Goal: Task Accomplishment & Management: Manage account settings

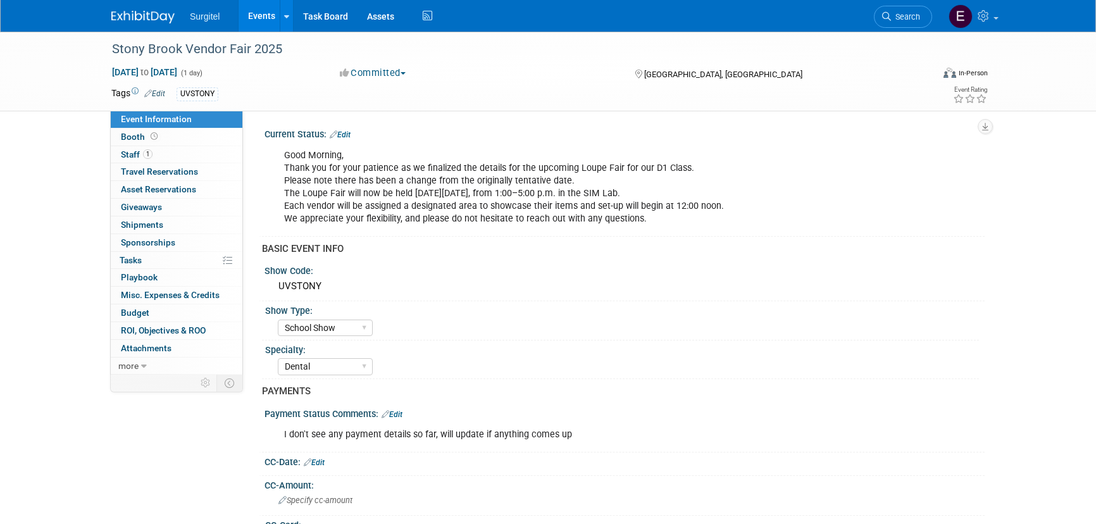
select select "School Show"
select select "Dental"
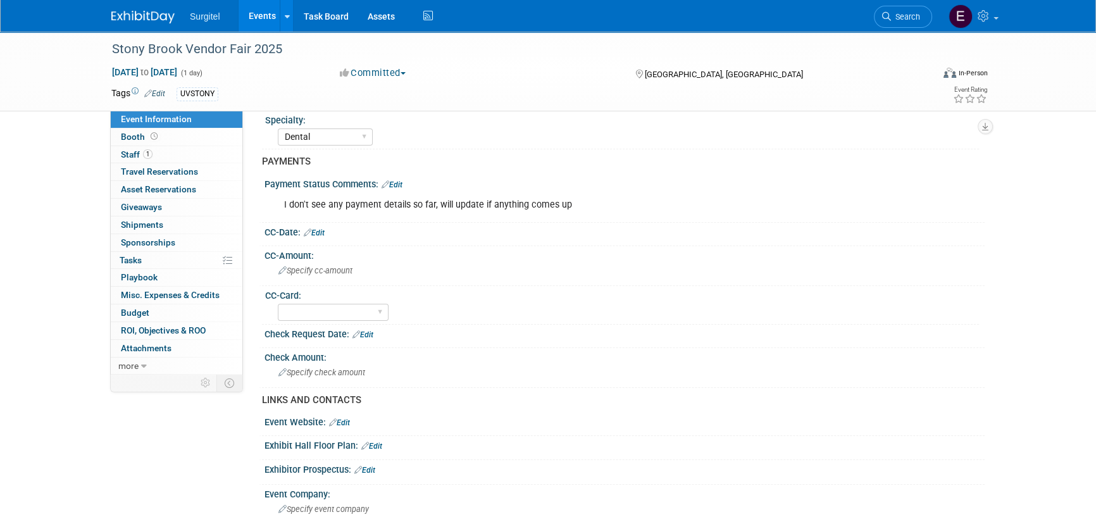
click at [920, 8] on link "Search" at bounding box center [903, 17] width 58 height 22
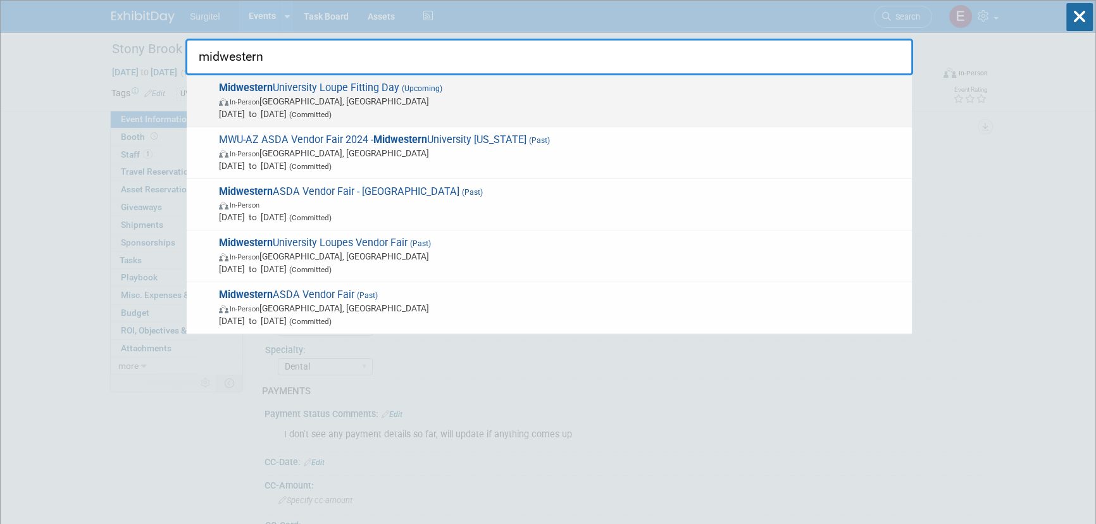
type input "midwestern"
click at [541, 97] on span "In-Person Downers Grove, IL" at bounding box center [562, 101] width 687 height 13
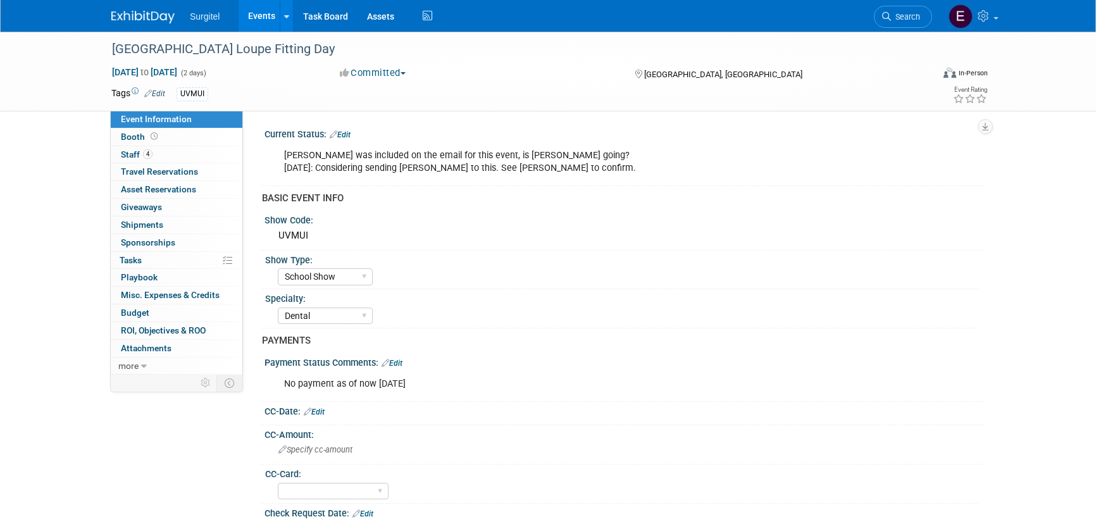
select select "School Show"
select select "Dental"
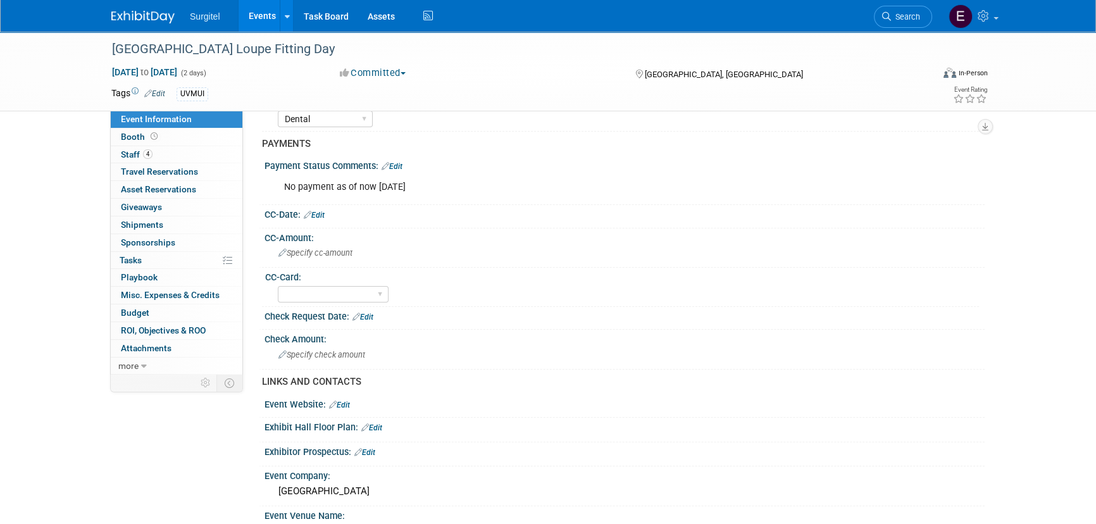
scroll to position [172, 0]
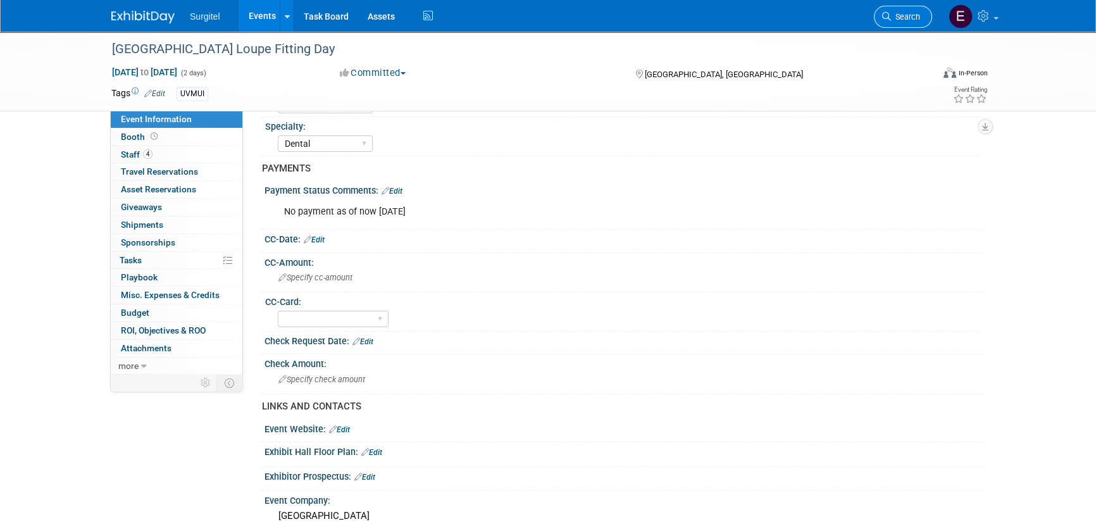
click at [919, 15] on span "Search" at bounding box center [905, 16] width 29 height 9
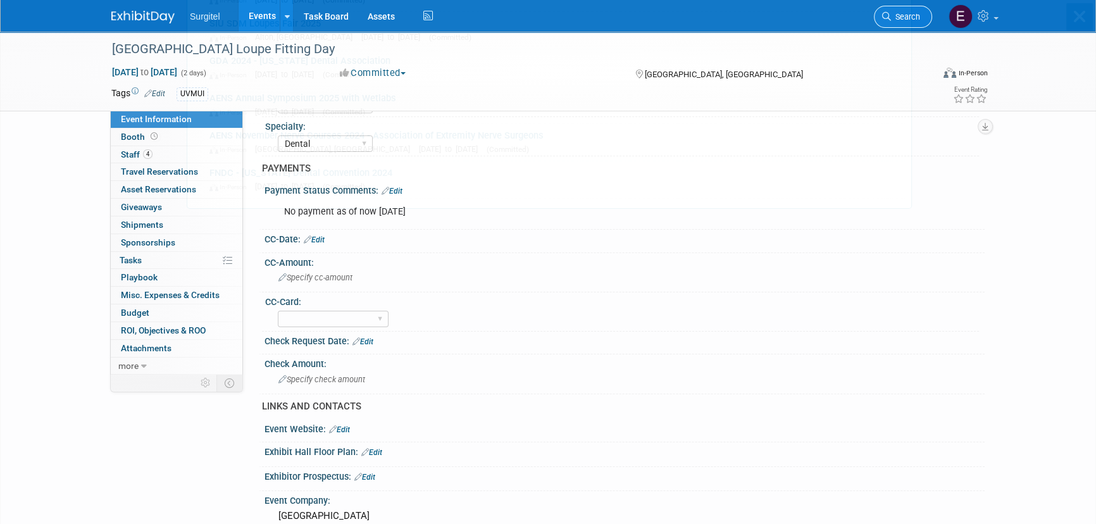
scroll to position [0, 0]
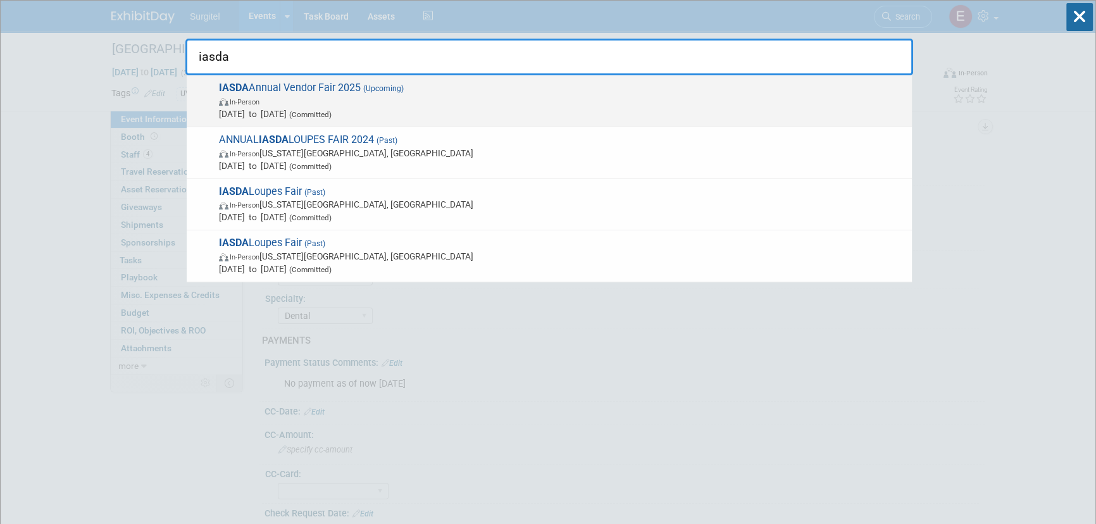
type input "iasda"
click at [267, 104] on span "In-Person" at bounding box center [562, 101] width 687 height 13
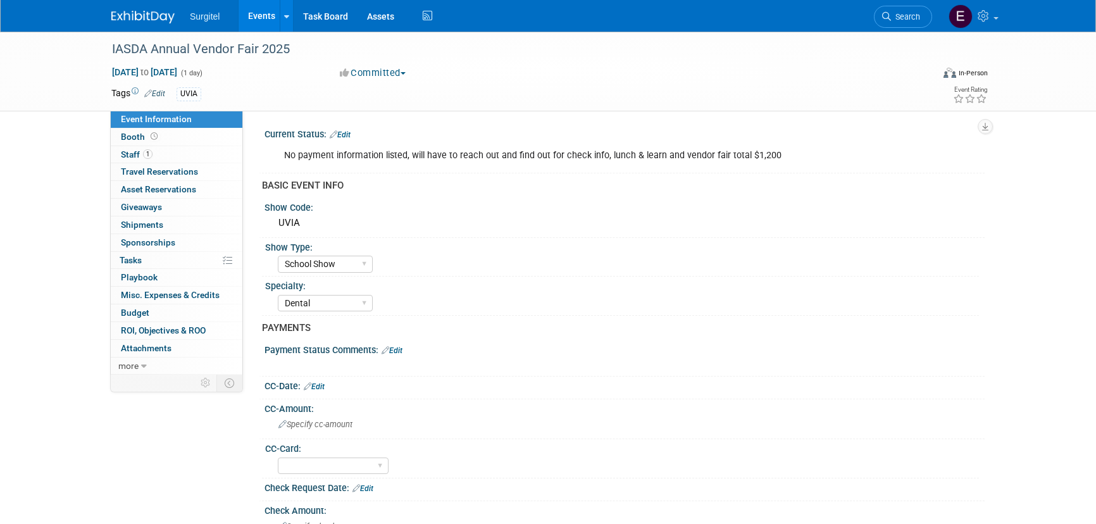
select select "School Show"
select select "Dental"
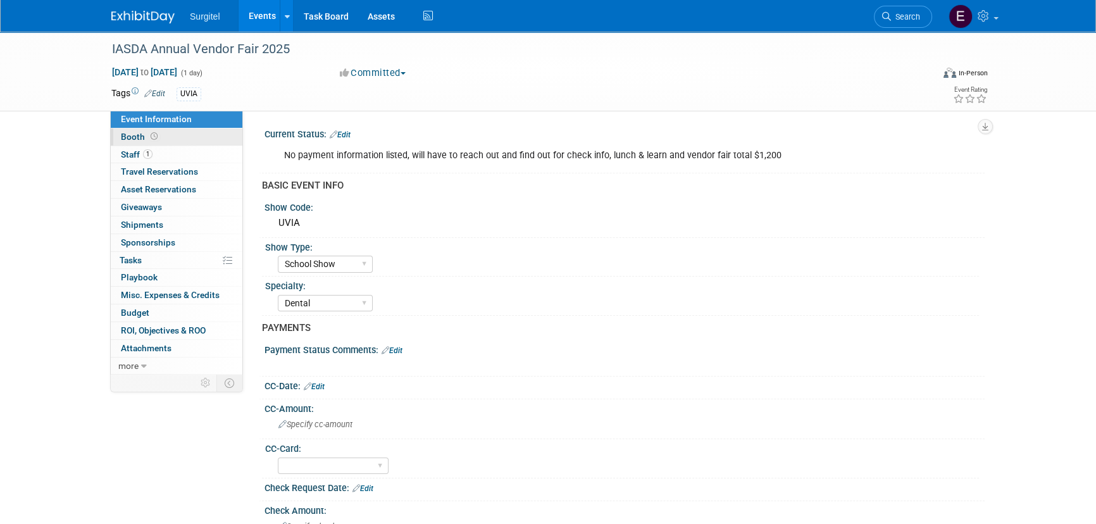
click at [177, 130] on link "Booth" at bounding box center [177, 137] width 132 height 17
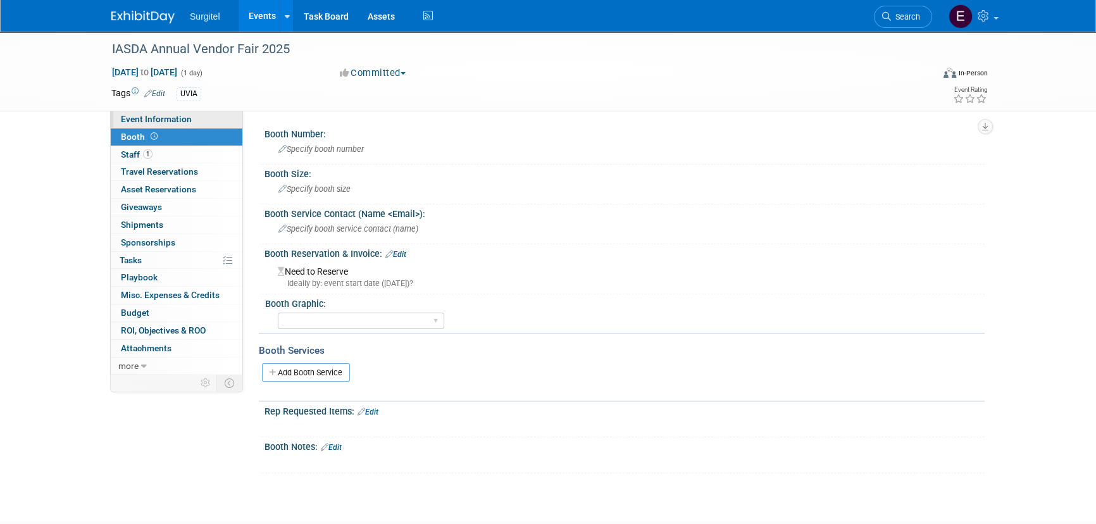
click at [179, 117] on span "Event Information" at bounding box center [156, 119] width 71 height 10
select select "School Show"
select select "Dental"
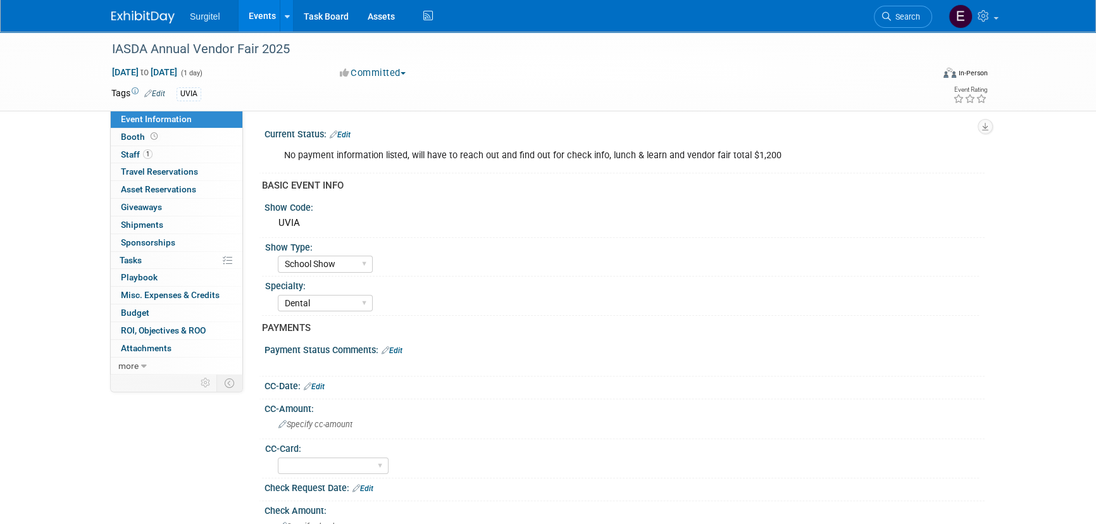
click at [343, 136] on link "Edit" at bounding box center [340, 134] width 21 height 9
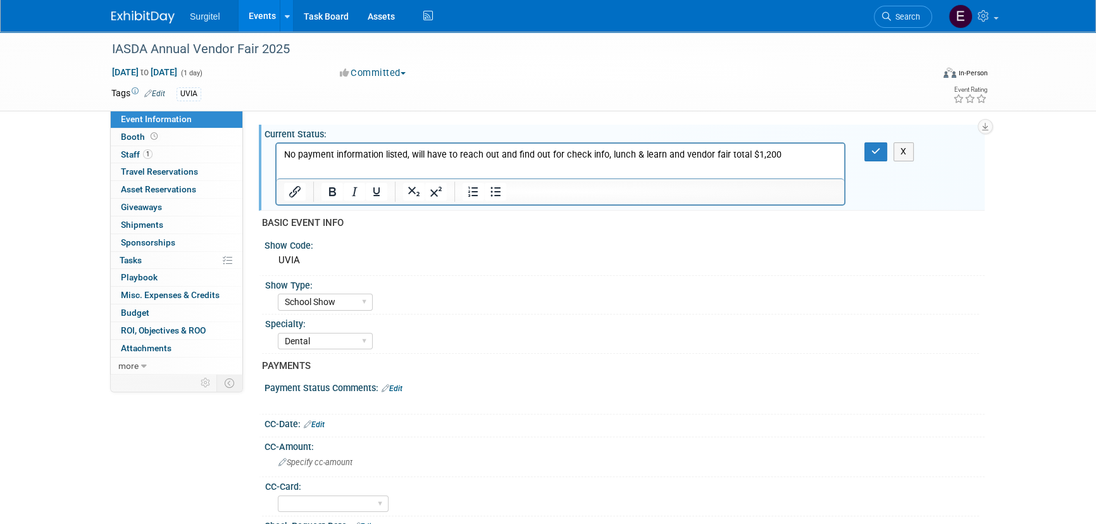
click at [775, 156] on p "No payment information listed, will have to reach out and find out for check in…" at bounding box center [560, 155] width 553 height 13
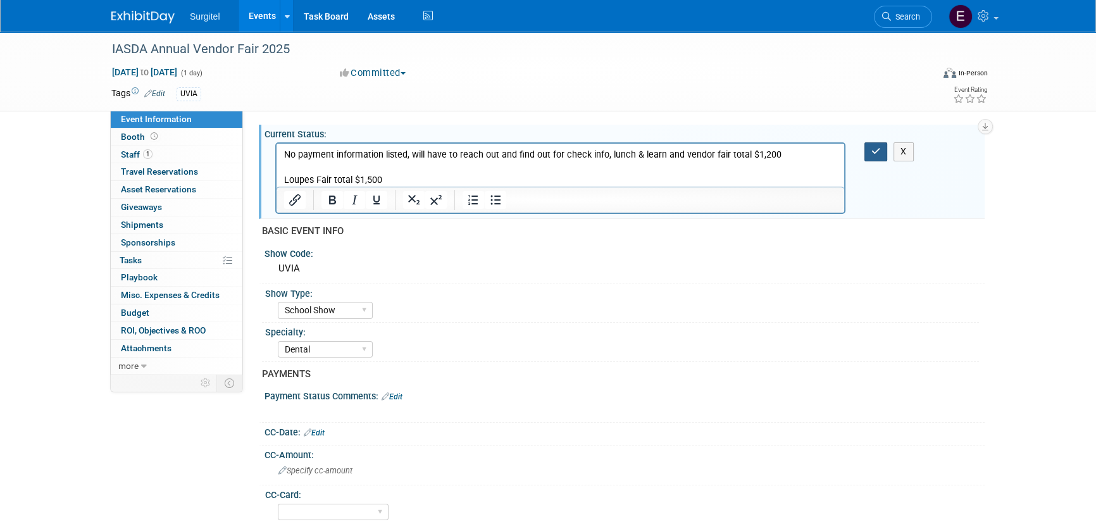
click at [879, 152] on icon "button" at bounding box center [876, 151] width 9 height 9
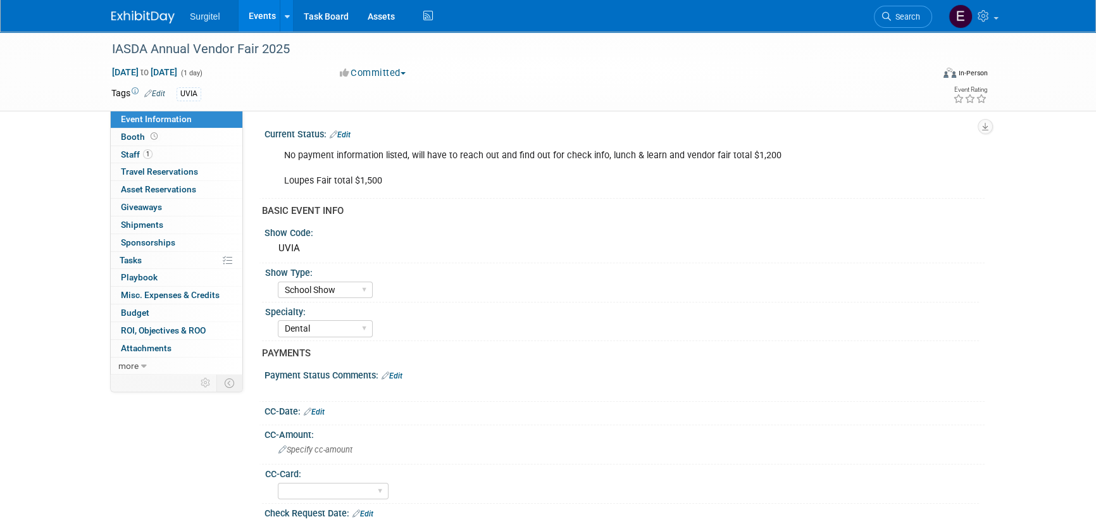
click at [351, 133] on link "Edit" at bounding box center [340, 134] width 21 height 9
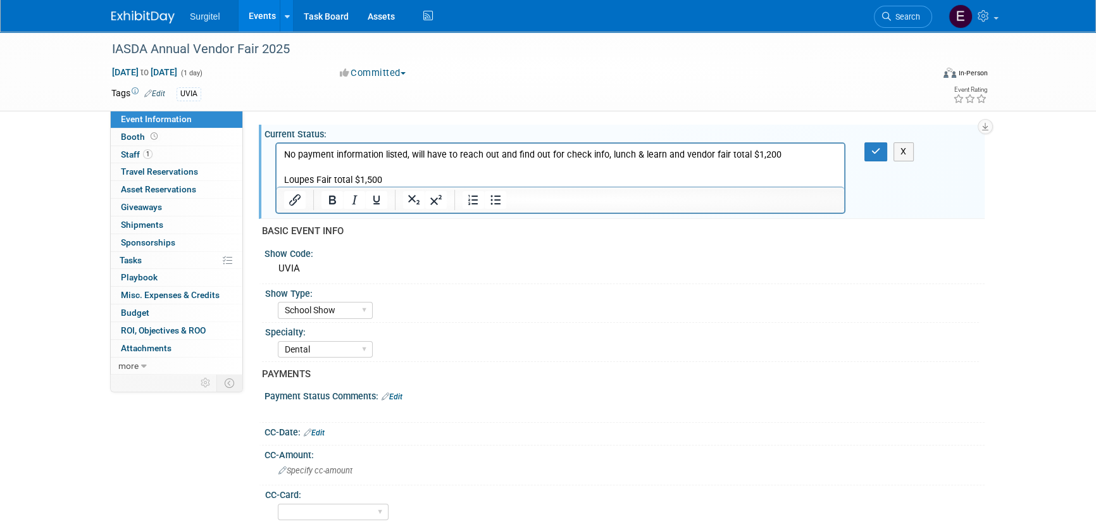
click at [437, 181] on p "No payment information listed, will have to reach out and find out for check in…" at bounding box center [560, 168] width 553 height 38
click at [884, 154] on button "button" at bounding box center [876, 151] width 23 height 18
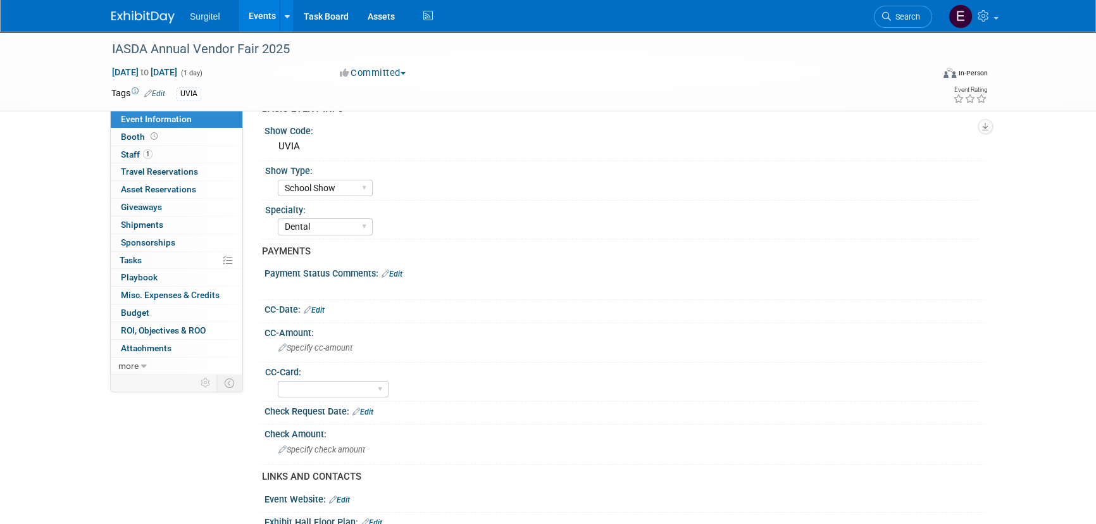
scroll to position [230, 0]
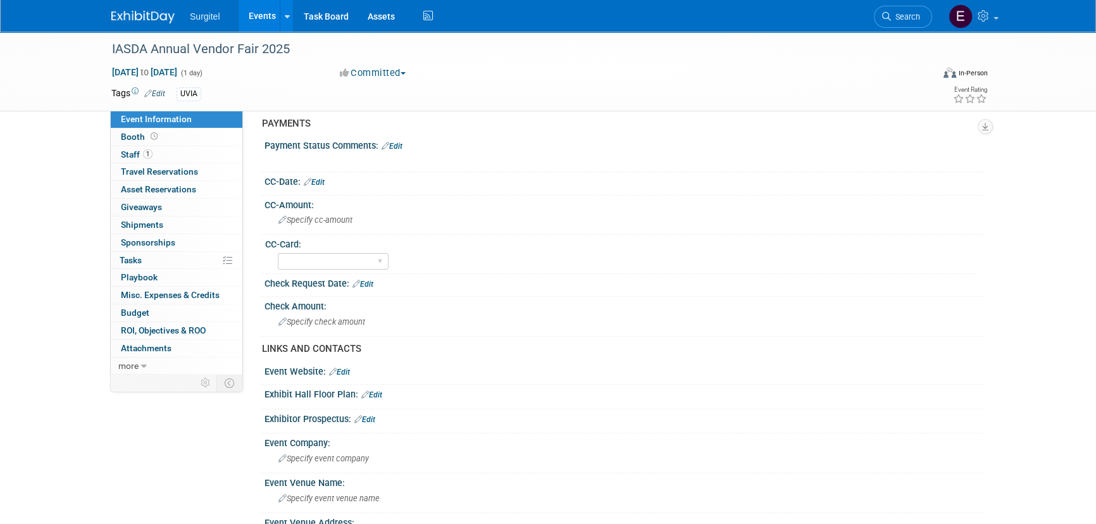
click at [324, 178] on link "Edit" at bounding box center [314, 182] width 21 height 9
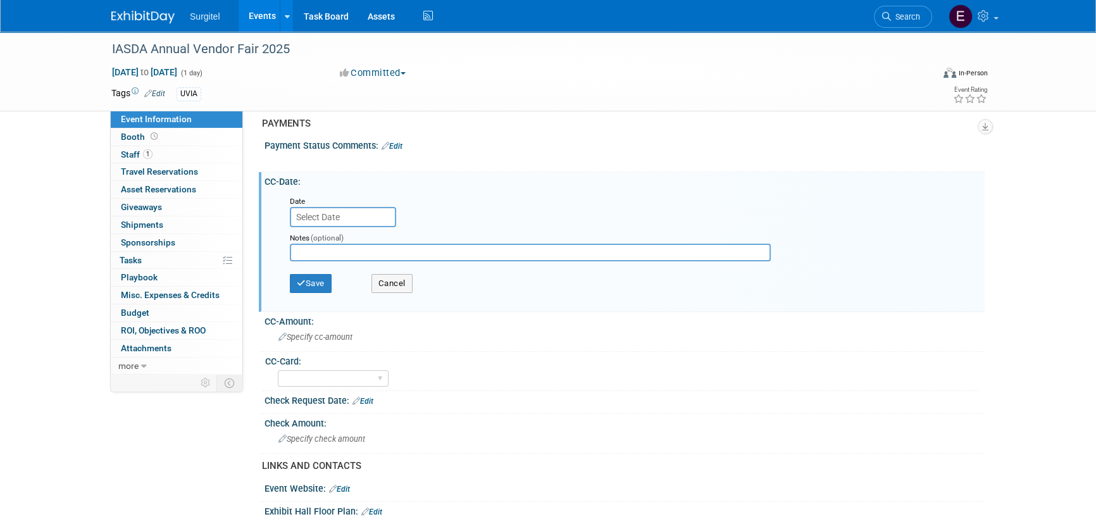
click at [367, 217] on input "text" at bounding box center [343, 217] width 106 height 20
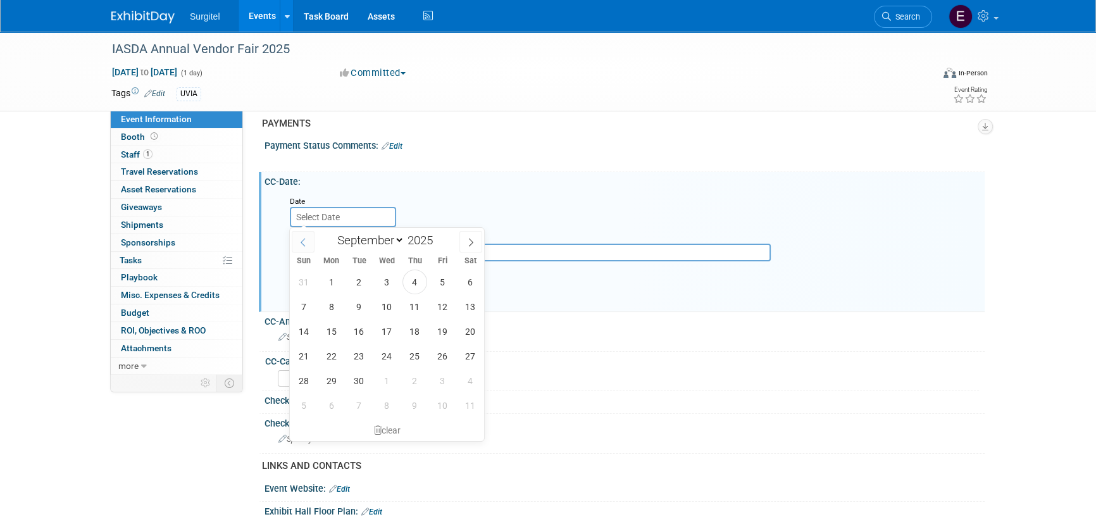
click at [304, 241] on icon at bounding box center [303, 242] width 9 height 9
select select "4"
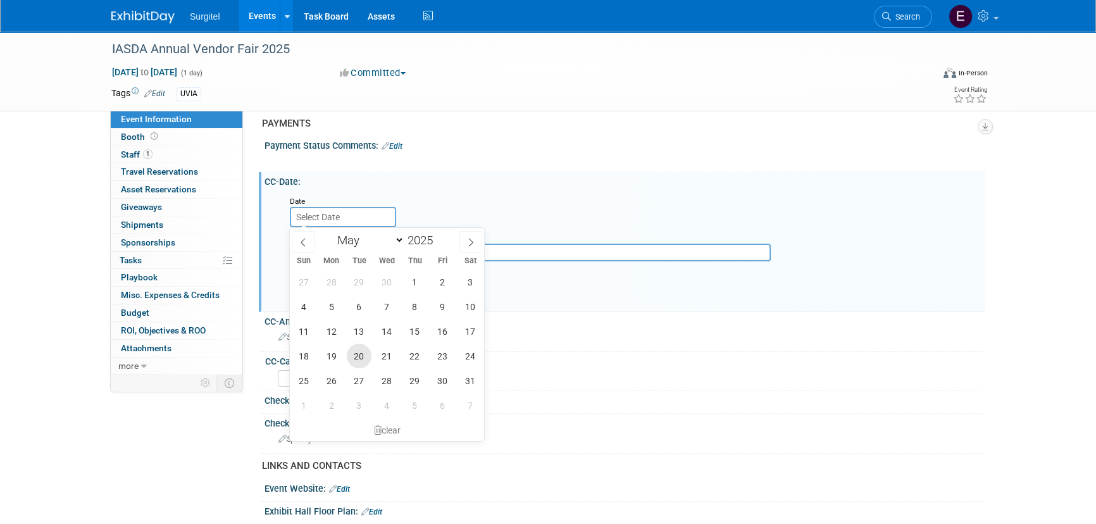
click at [354, 356] on span "20" at bounding box center [359, 356] width 25 height 25
type input "May 20, 2025"
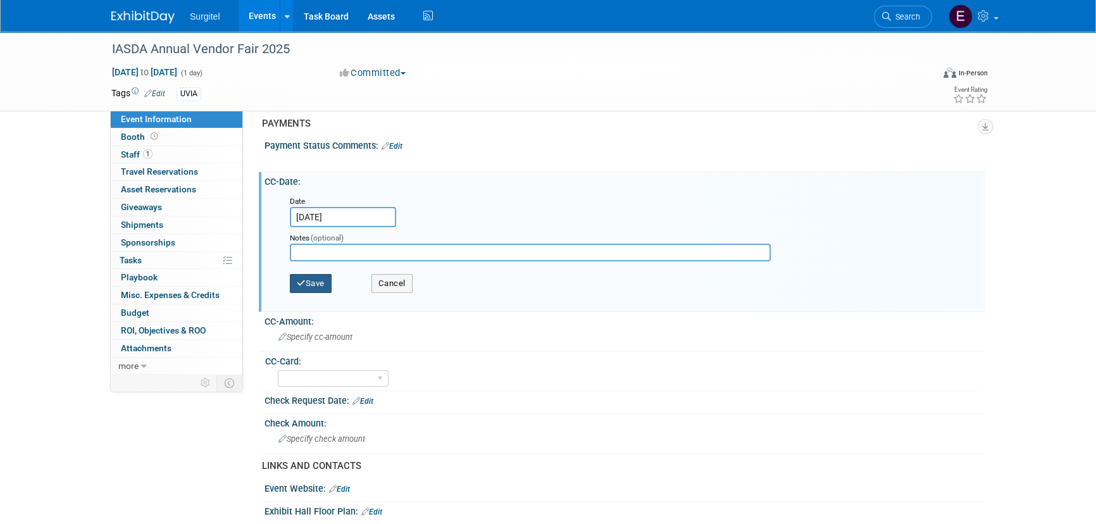
click at [319, 278] on button "Save" at bounding box center [311, 283] width 42 height 19
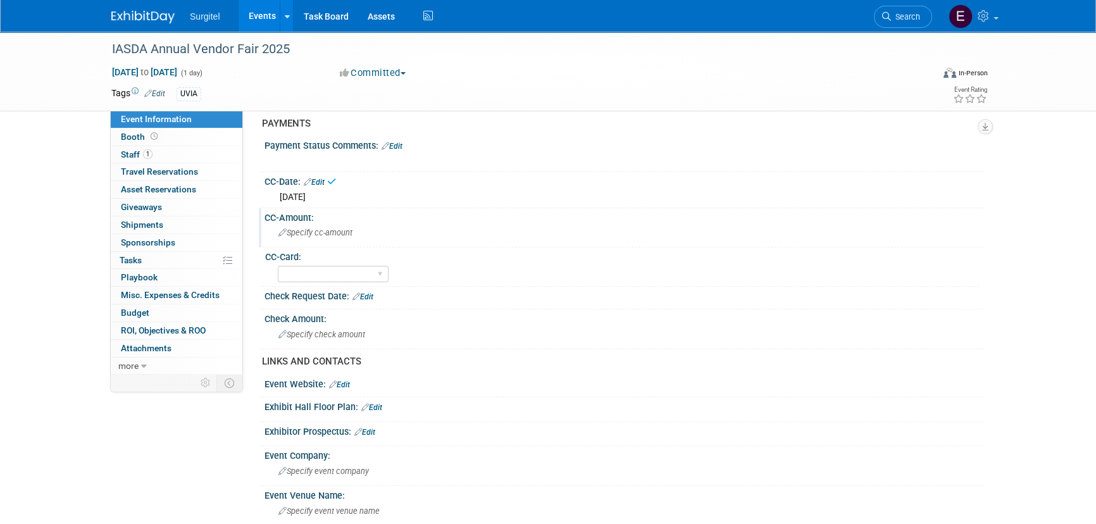
click at [317, 228] on span "Specify cc-amount" at bounding box center [316, 232] width 74 height 9
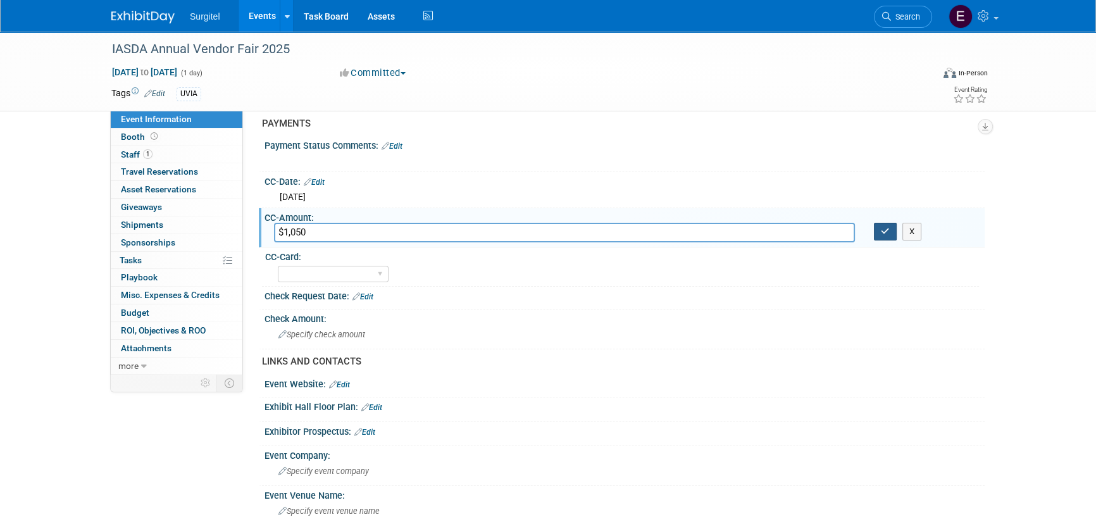
type input "$1,050"
click at [881, 232] on icon "button" at bounding box center [885, 231] width 9 height 8
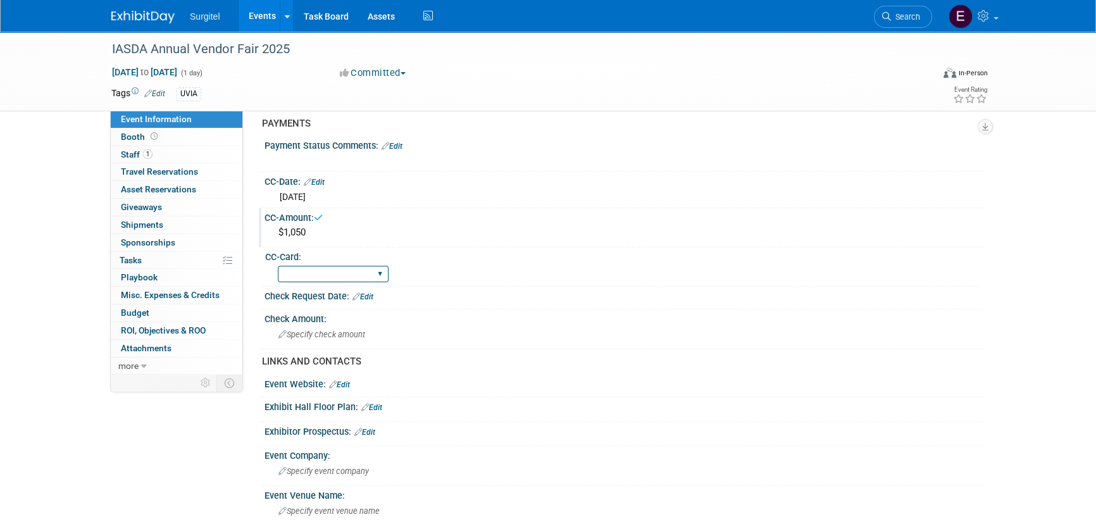
click at [346, 268] on select "Rewards - 12003 SkyMiles - 93008 Visa - 1925 Business Cash - 7359" at bounding box center [333, 274] width 111 height 17
select select "SkyMiles - 93008"
click at [278, 266] on select "Rewards - 12003 SkyMiles - 93008 Visa - 1925 Business Cash - 7359" at bounding box center [333, 274] width 111 height 17
click at [917, 10] on link "Search" at bounding box center [903, 17] width 58 height 22
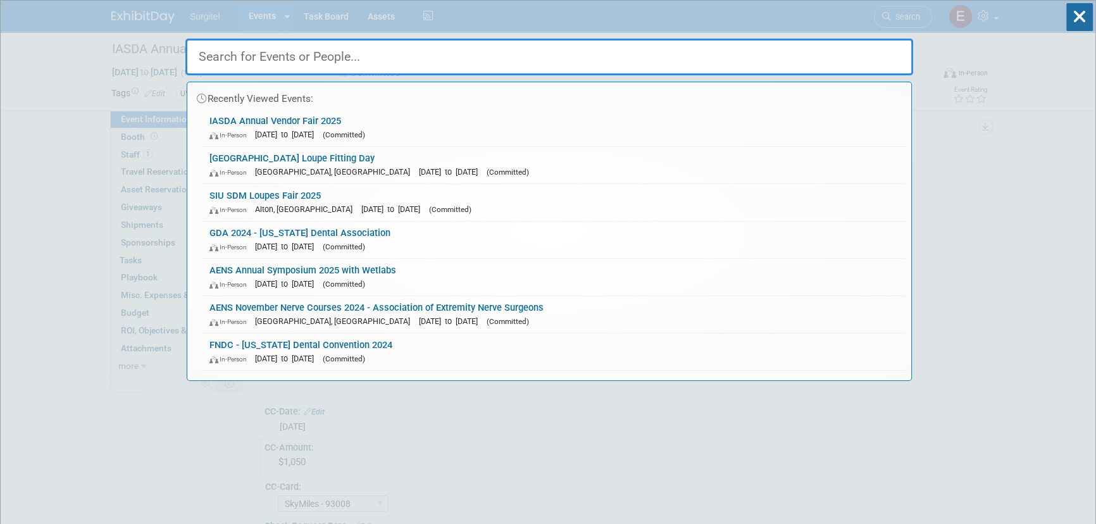
click at [515, 57] on input "text" at bounding box center [549, 57] width 728 height 37
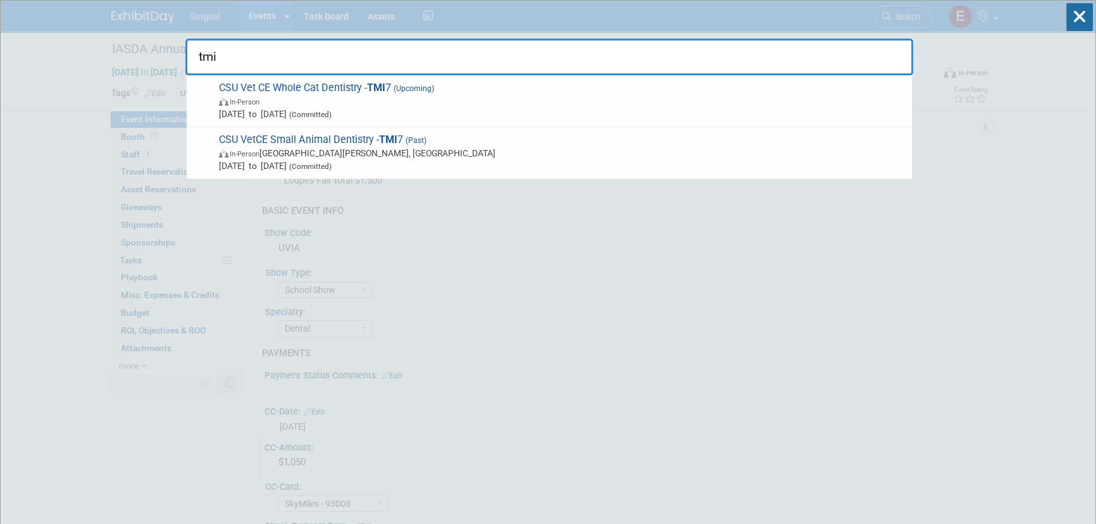
type input "tmi"
click at [315, 141] on span "CSU VetCE Small Animal Dentistry - TMI 7 (Past) In-Person Fort Collins, CO Apr …" at bounding box center [560, 153] width 691 height 39
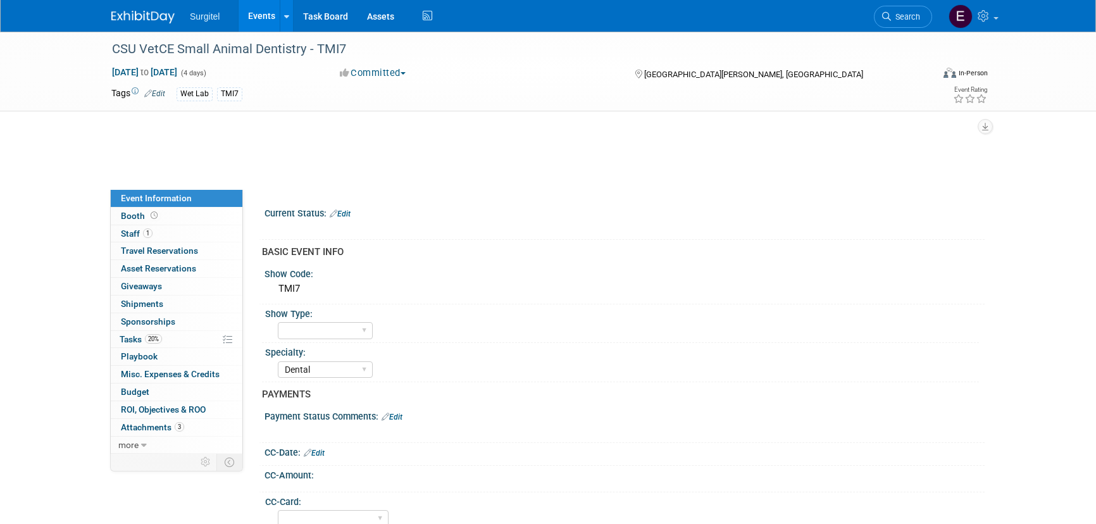
select select "Dental"
select select "No"
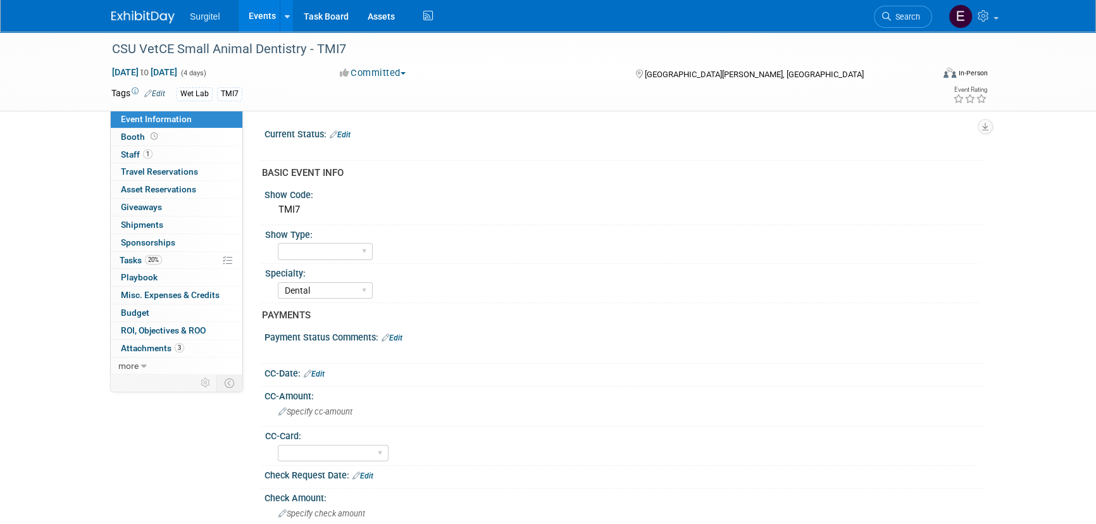
click at [909, 13] on span "Search" at bounding box center [905, 16] width 29 height 9
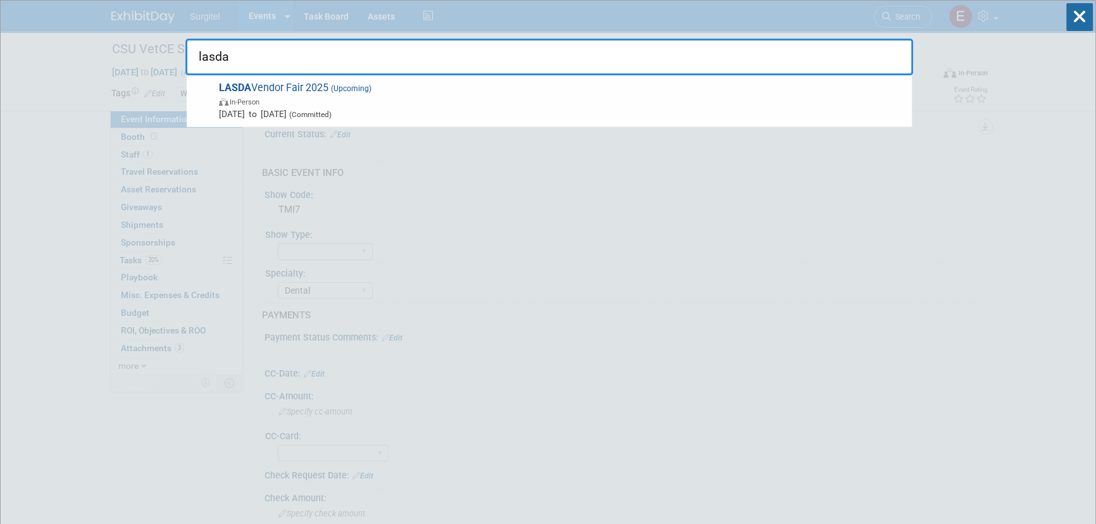
type input "lasda"
click at [437, 99] on span "In-Person" at bounding box center [562, 101] width 687 height 13
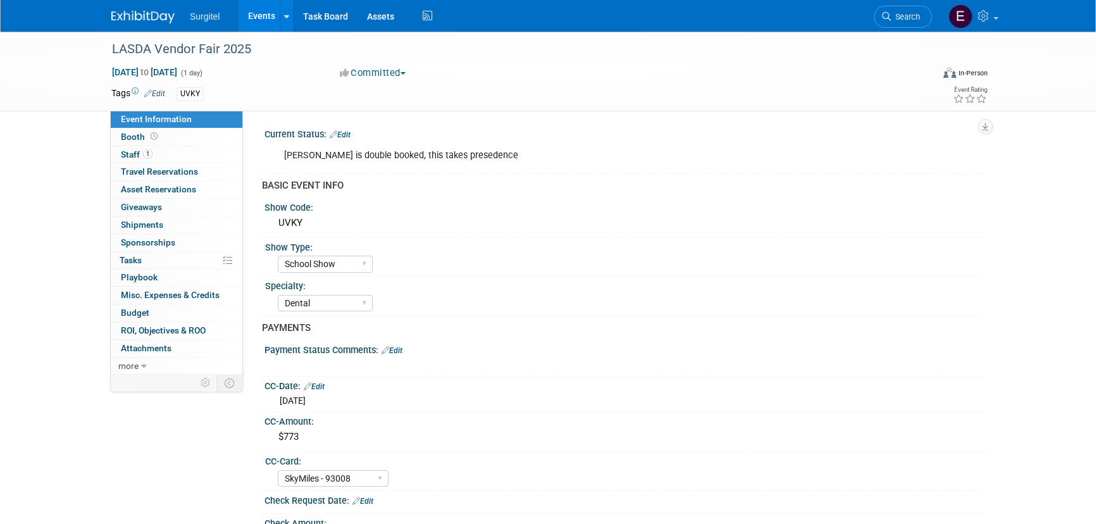
select select "School Show"
select select "Dental"
select select "SkyMiles - 93008"
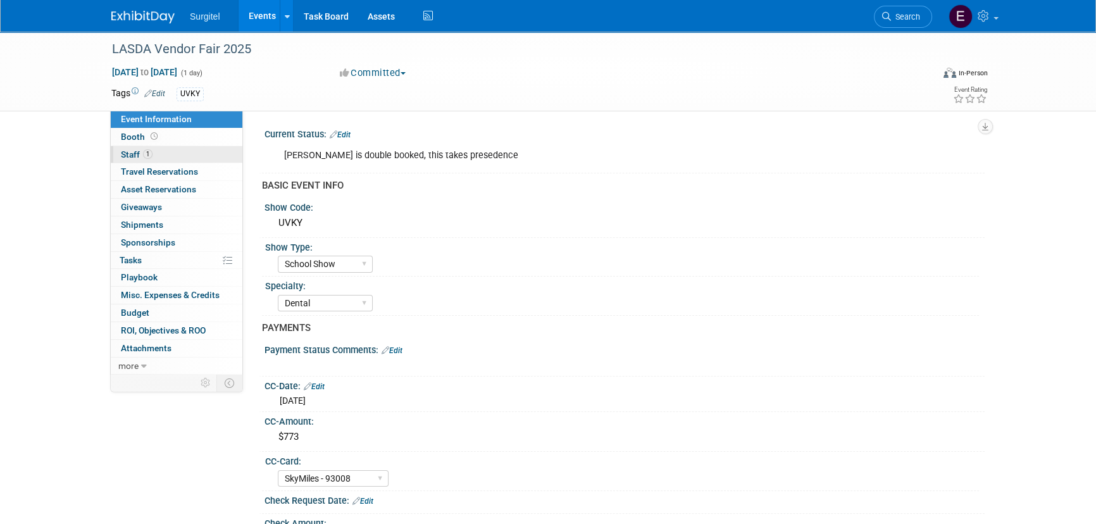
click at [169, 146] on link "1 Staff 1" at bounding box center [177, 154] width 132 height 17
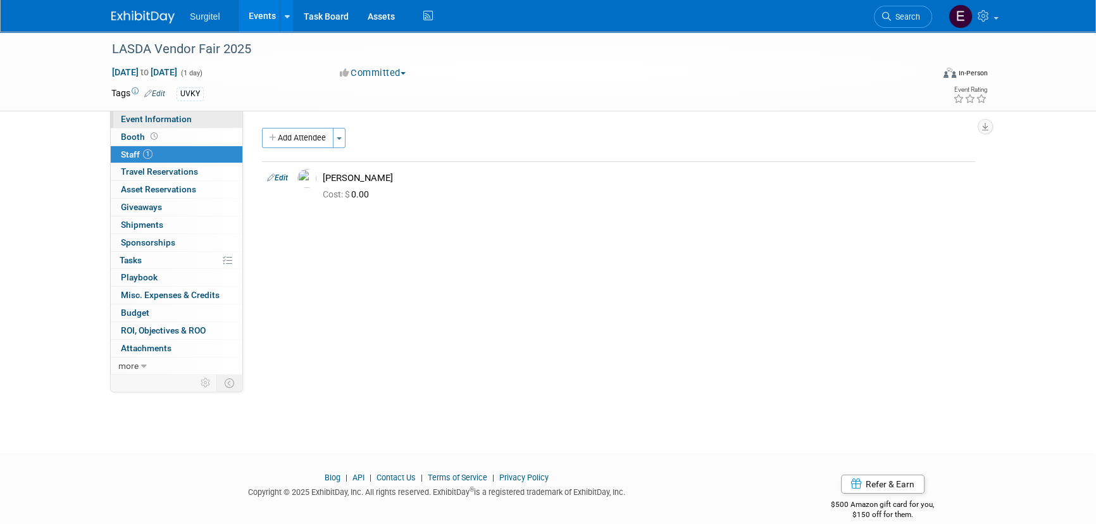
click at [173, 126] on link "Event Information" at bounding box center [177, 119] width 132 height 17
select select "School Show"
select select "Dental"
select select "SkyMiles - 93008"
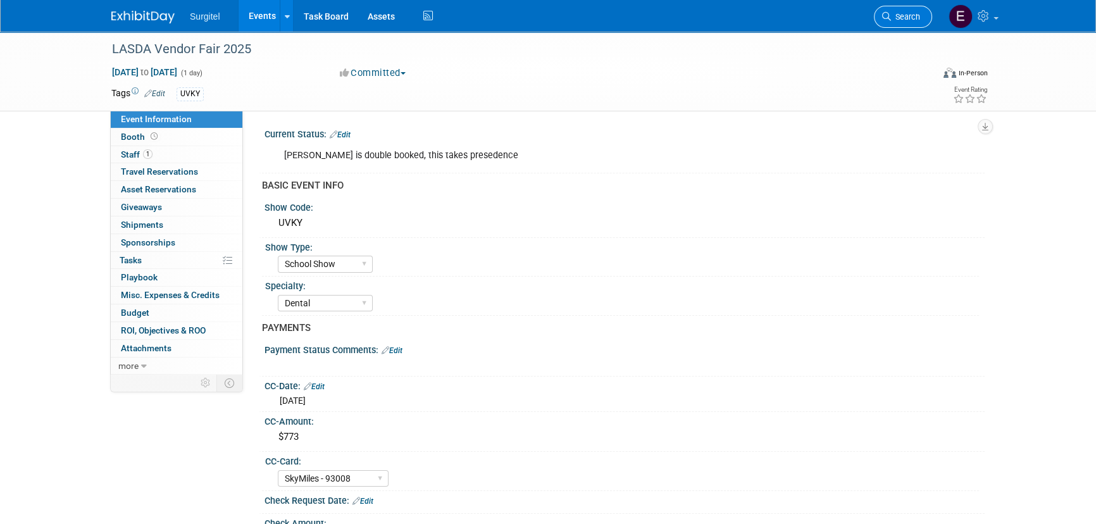
click at [917, 18] on span "Search" at bounding box center [905, 16] width 29 height 9
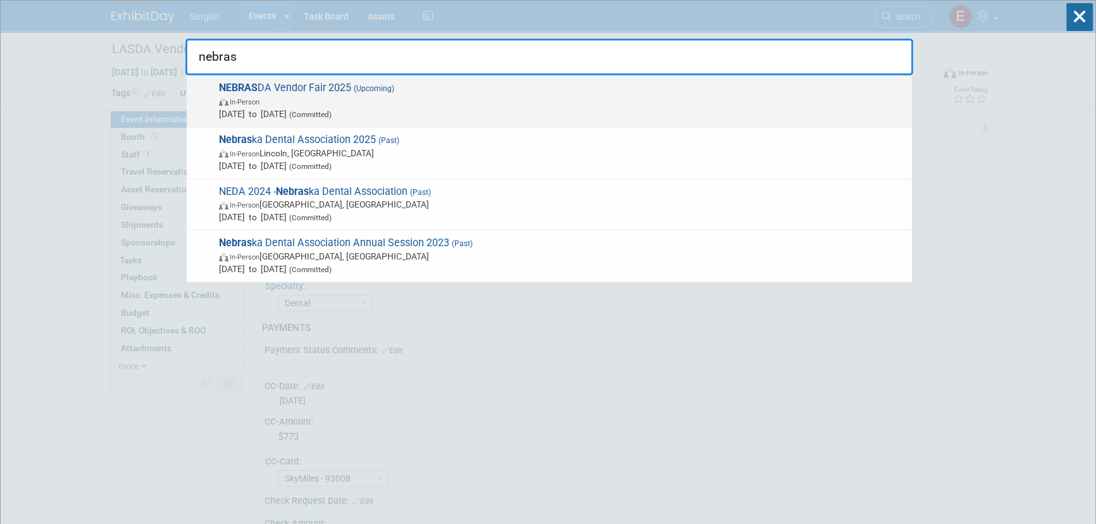
type input "nebras"
click at [232, 115] on span "Oct 22, 2025 to Oct 22, 2025 (Committed)" at bounding box center [562, 114] width 687 height 13
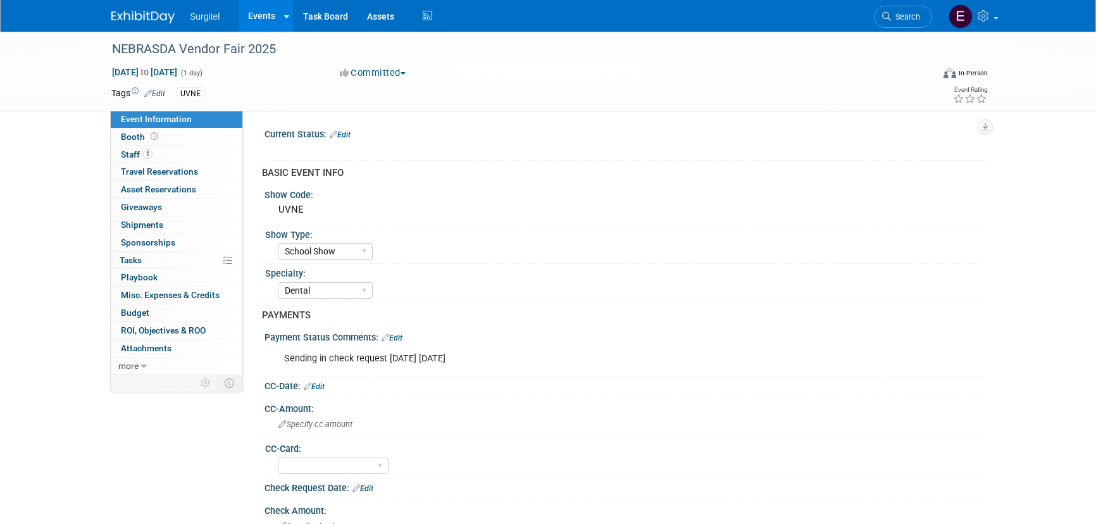
select select "School Show"
select select "Dental"
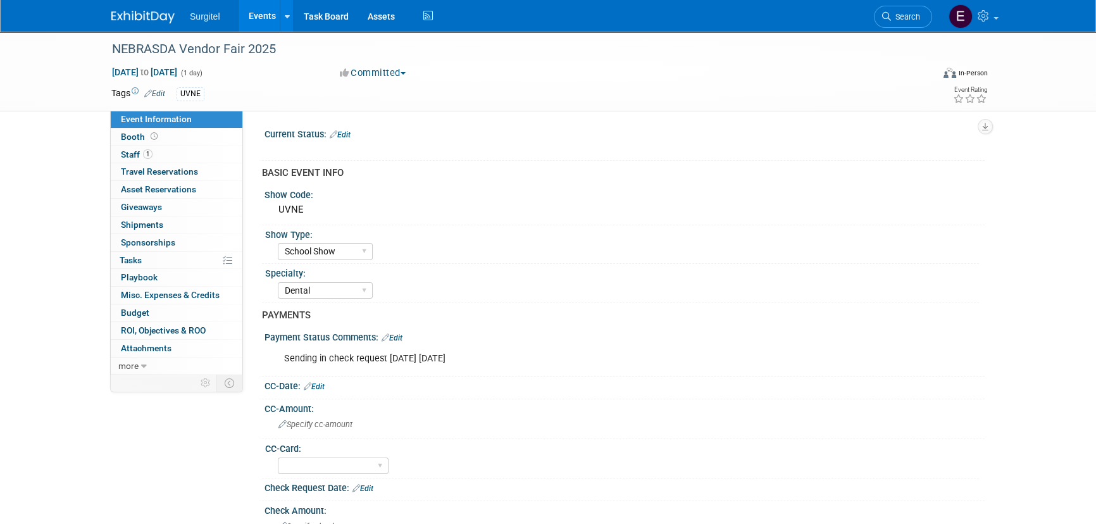
click at [394, 339] on link "Edit" at bounding box center [392, 338] width 21 height 9
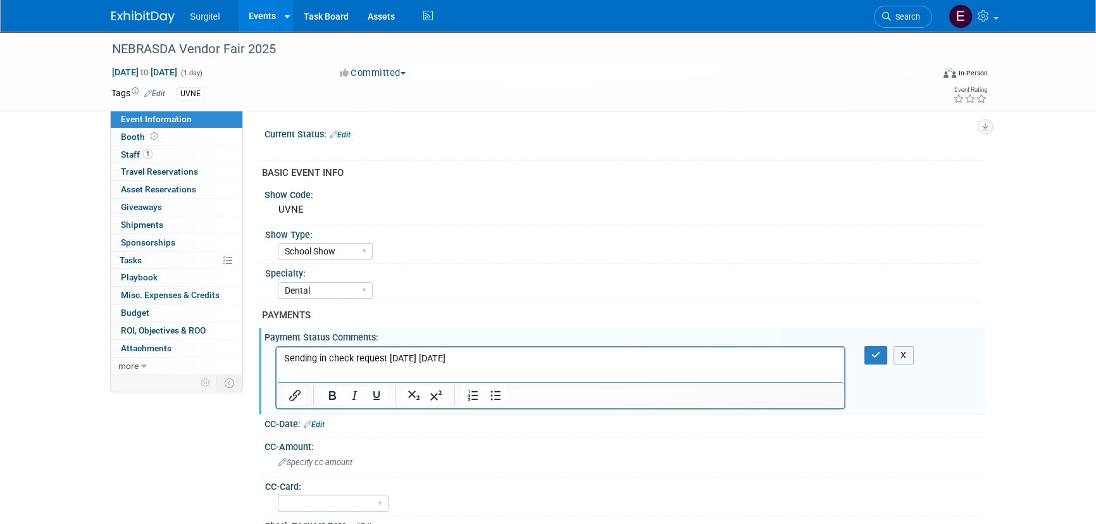
drag, startPoint x: 510, startPoint y: 362, endPoint x: 475, endPoint y: 693, distance: 332.3
click at [277, 347] on html "Sending in check request tomorrow 8/4/25" at bounding box center [561, 356] width 568 height 18
click at [867, 349] on button "button" at bounding box center [876, 355] width 23 height 18
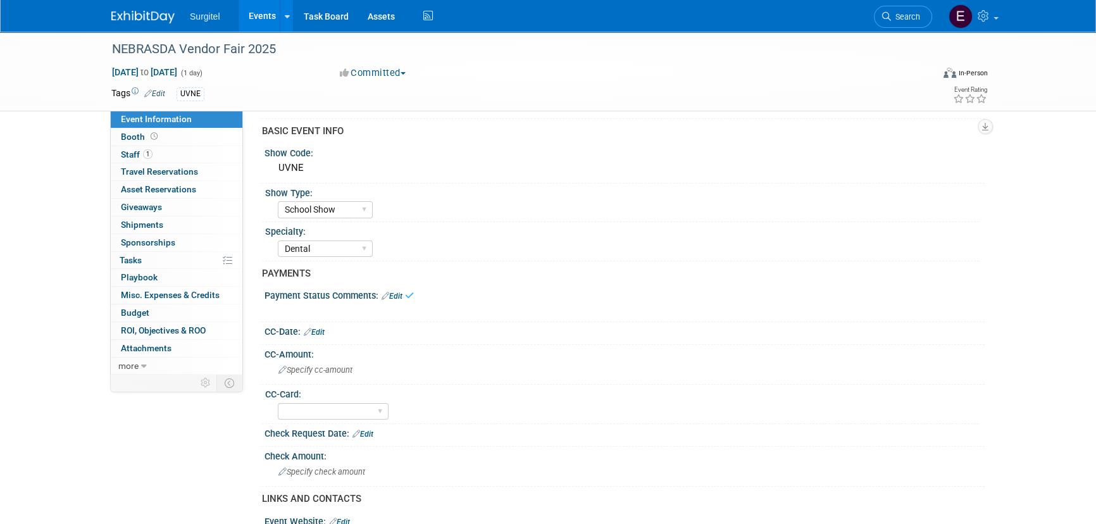
scroll to position [230, 0]
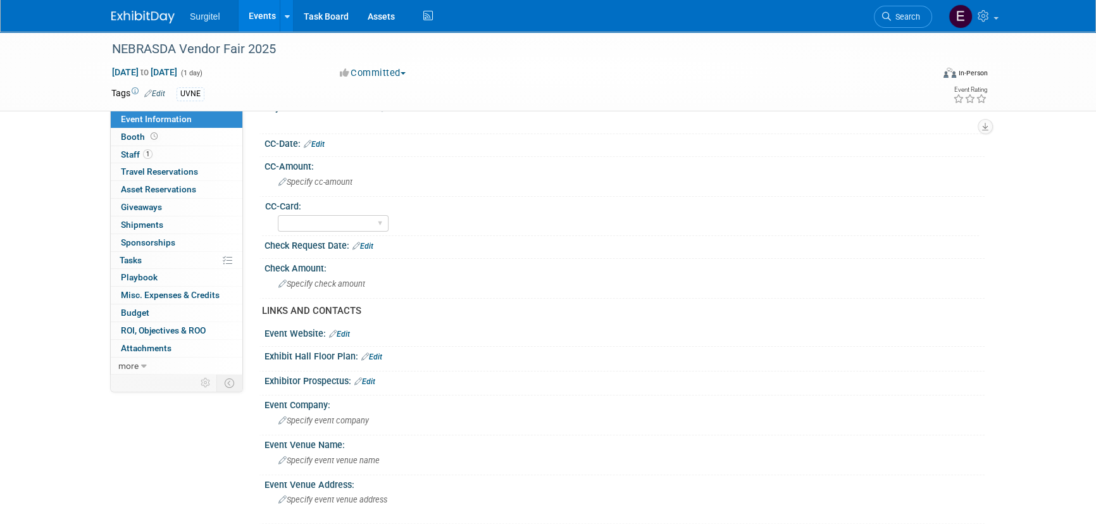
click at [372, 246] on link "Edit" at bounding box center [363, 246] width 21 height 9
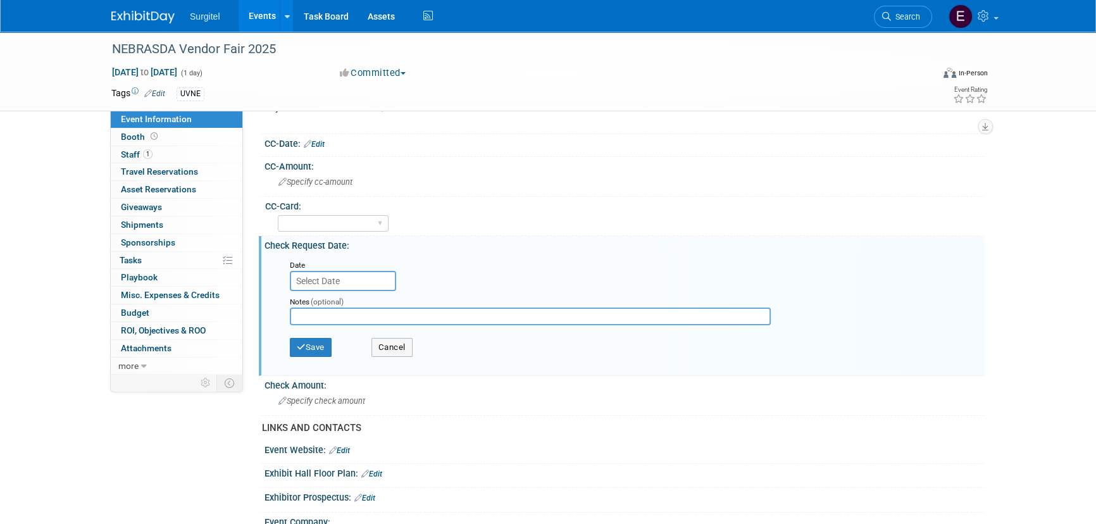
click at [345, 284] on body "Surgitel Events Add Event Bulk Upload Events Shareable Event Boards Recently Vi…" at bounding box center [548, 32] width 1096 height 524
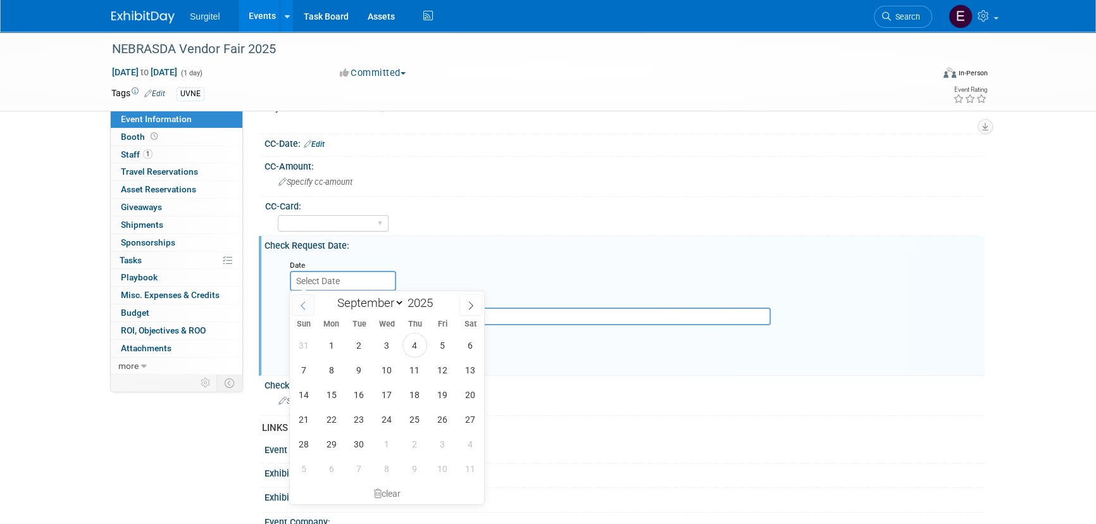
click at [303, 305] on icon at bounding box center [303, 305] width 9 height 9
select select "7"
click at [365, 361] on span "5" at bounding box center [359, 370] width 25 height 25
type input "Aug 5, 2025"
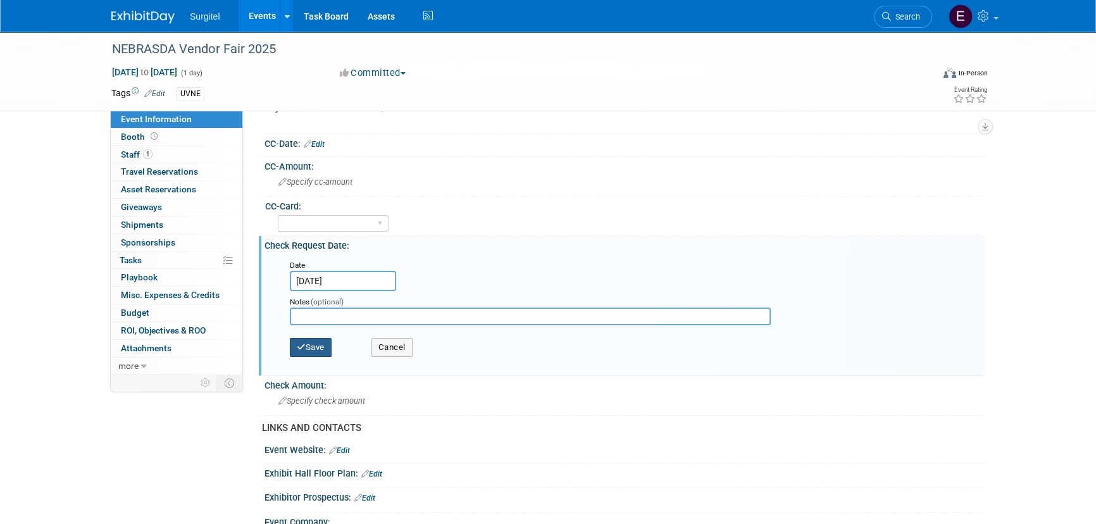
click at [301, 338] on button "Save" at bounding box center [311, 347] width 42 height 19
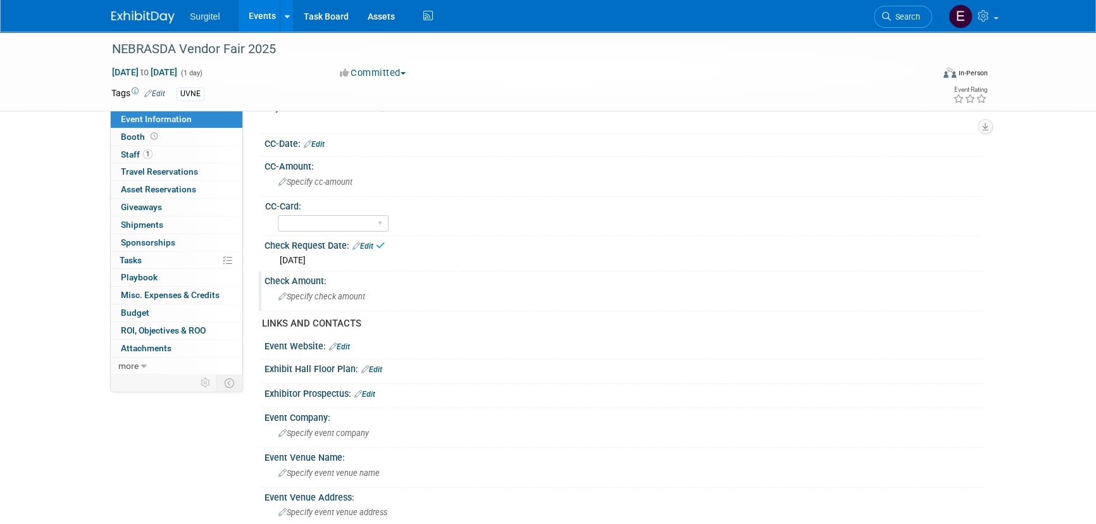
click at [331, 303] on div "Specify check amount" at bounding box center [624, 297] width 701 height 20
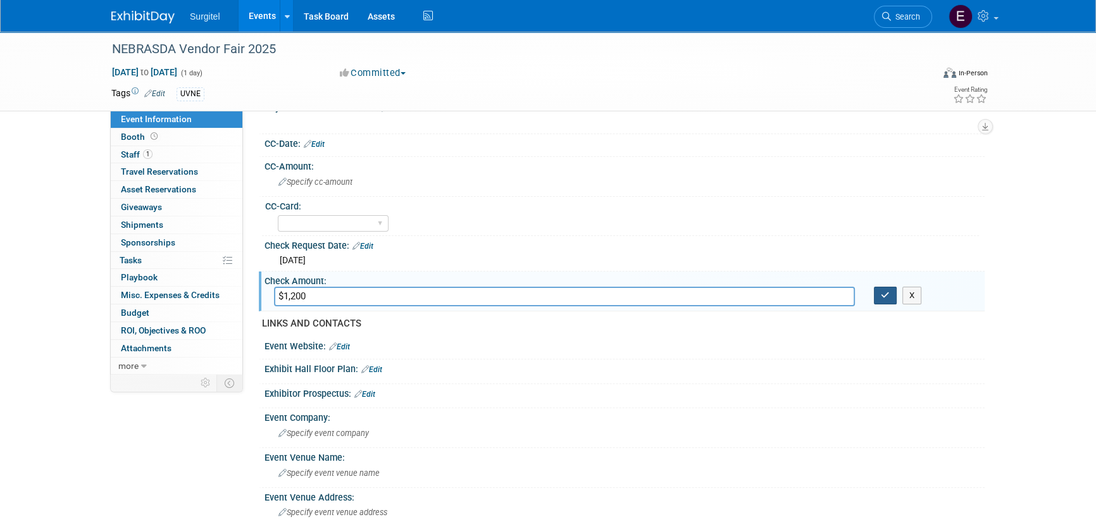
type input "$1,200"
click at [880, 288] on button "button" at bounding box center [885, 296] width 23 height 18
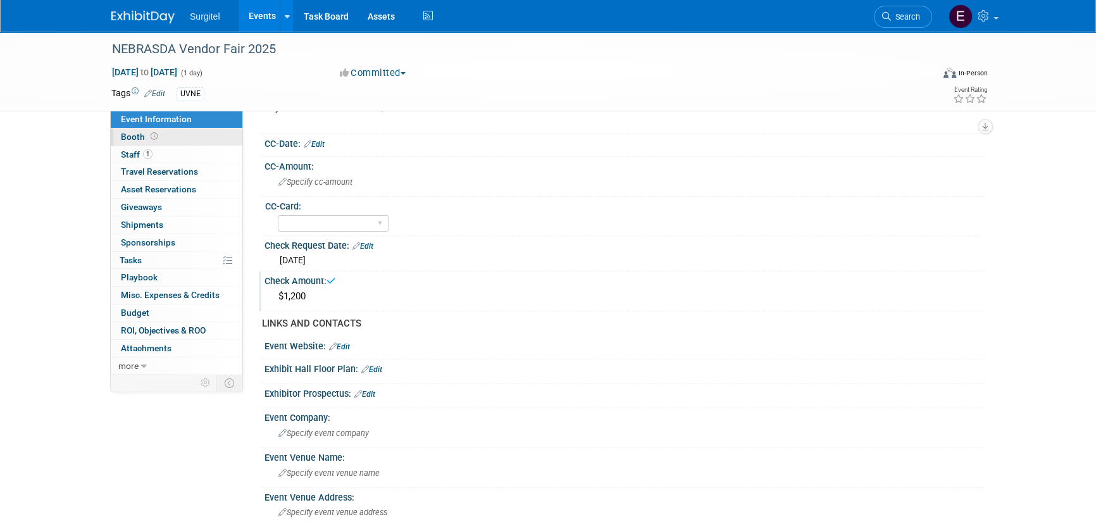
click at [160, 133] on link "Booth" at bounding box center [177, 137] width 132 height 17
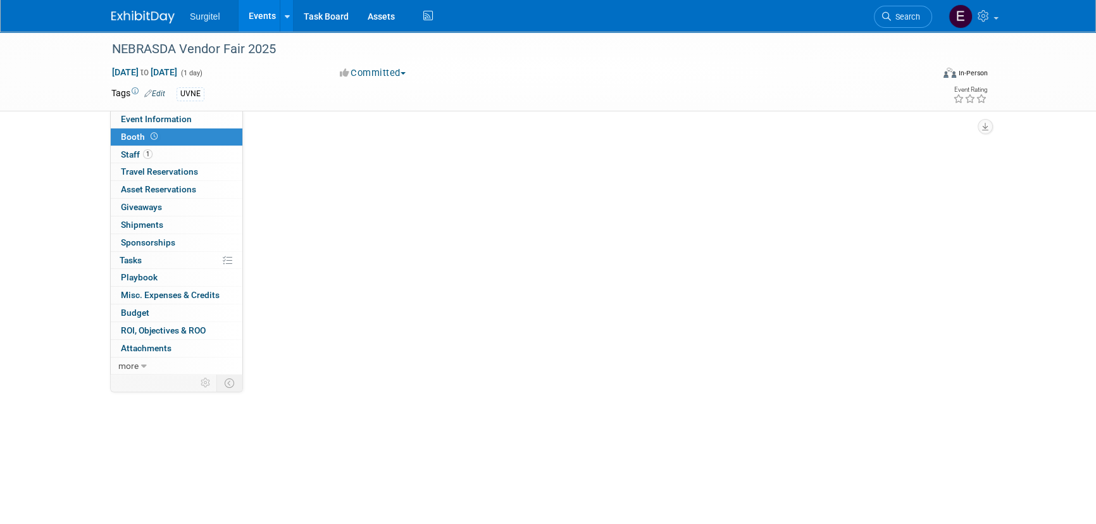
scroll to position [0, 0]
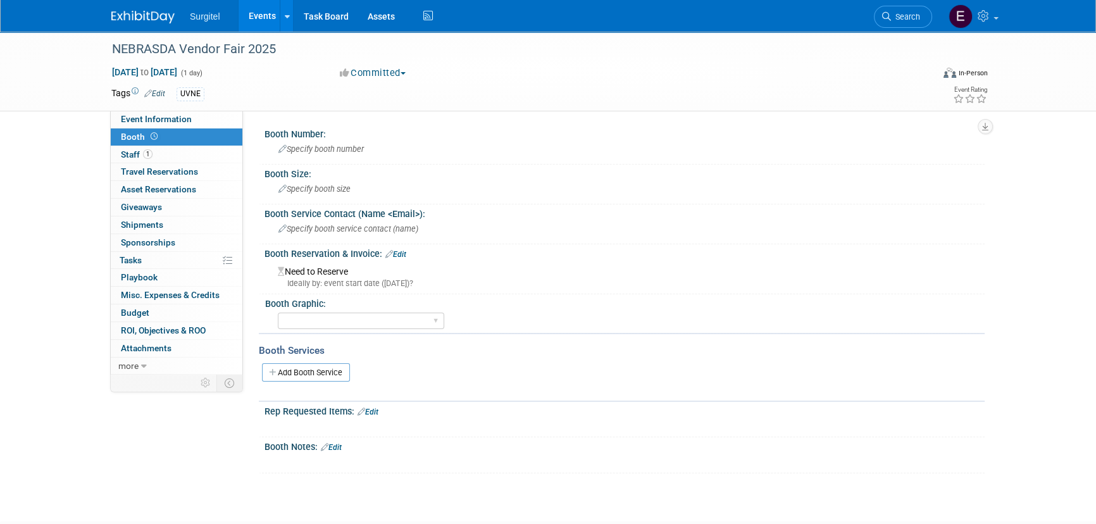
click at [400, 251] on link "Edit" at bounding box center [396, 254] width 21 height 9
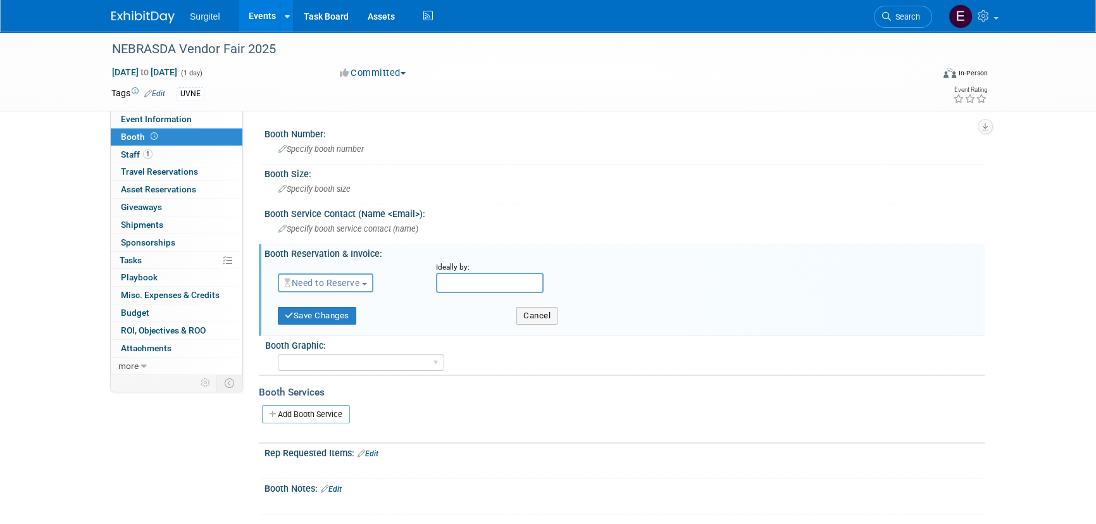
click at [359, 282] on span "Need to Reserve" at bounding box center [321, 283] width 75 height 10
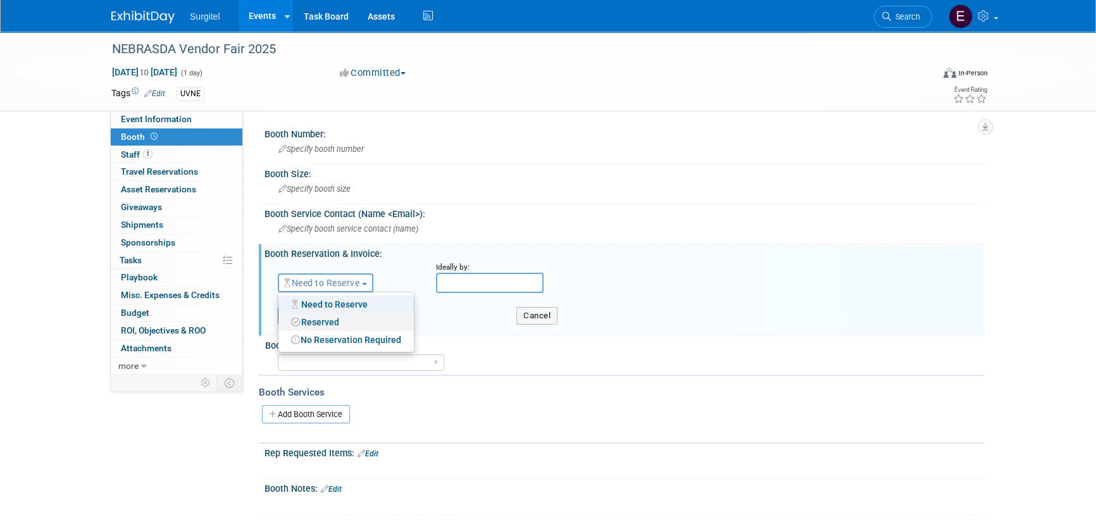
click at [359, 325] on link "Reserved" at bounding box center [346, 322] width 135 height 18
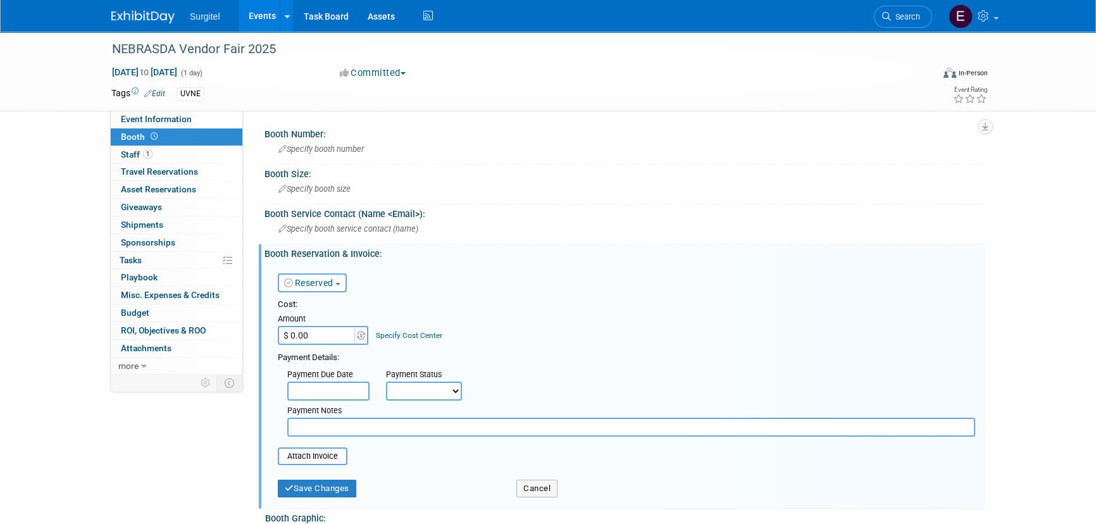
drag, startPoint x: 336, startPoint y: 337, endPoint x: 408, endPoint y: 354, distance: 74.3
click at [336, 337] on input "$ 0.00" at bounding box center [317, 335] width 79 height 19
type input "$ 1,200.00"
click at [437, 392] on select "Not Paid Yet Partially Paid Paid in Full" at bounding box center [424, 391] width 76 height 19
select select "1"
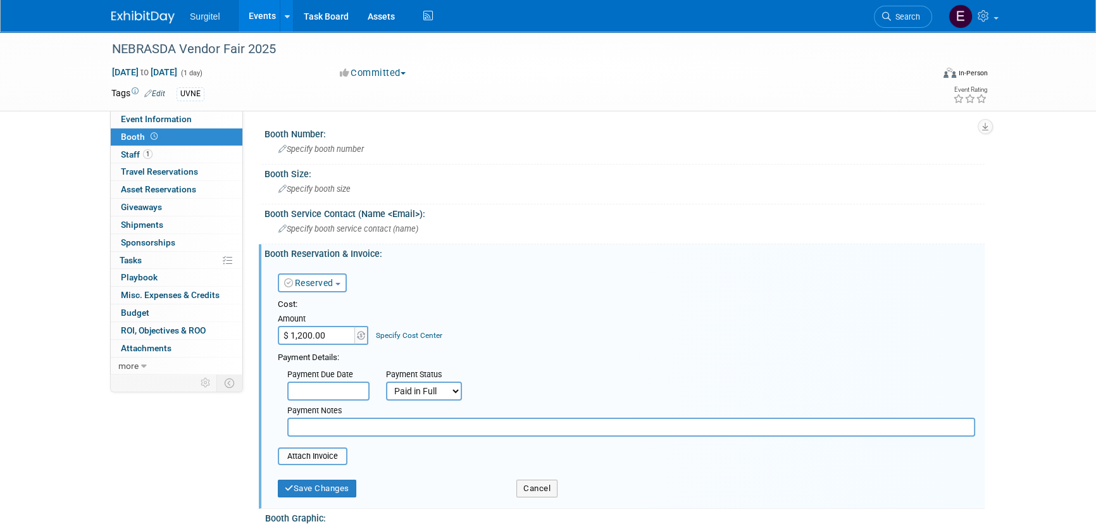
click at [386, 382] on select "Not Paid Yet Partially Paid Paid in Full" at bounding box center [424, 391] width 76 height 19
click at [323, 491] on button "Save Changes" at bounding box center [317, 489] width 78 height 18
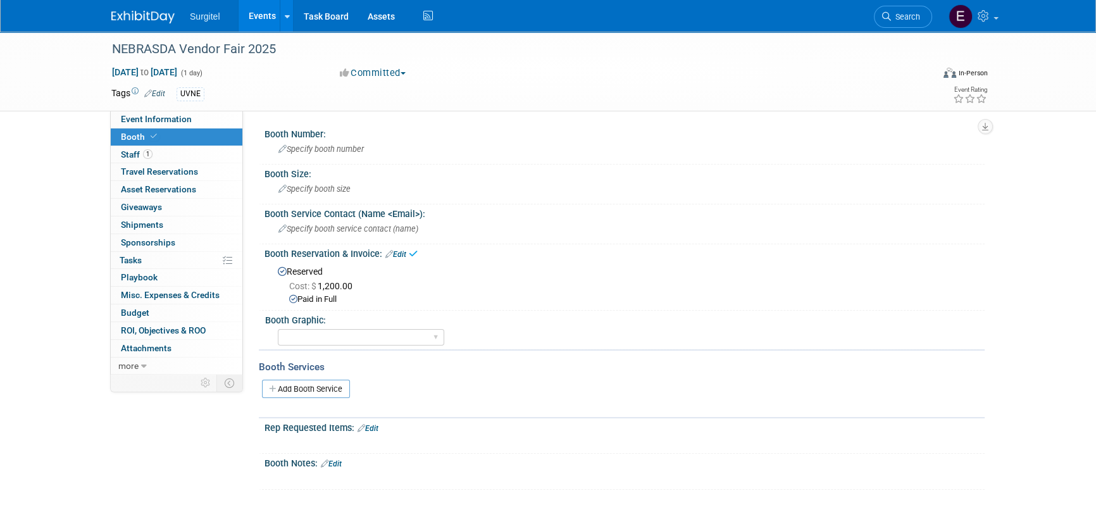
click at [264, 13] on link "Events" at bounding box center [262, 16] width 46 height 32
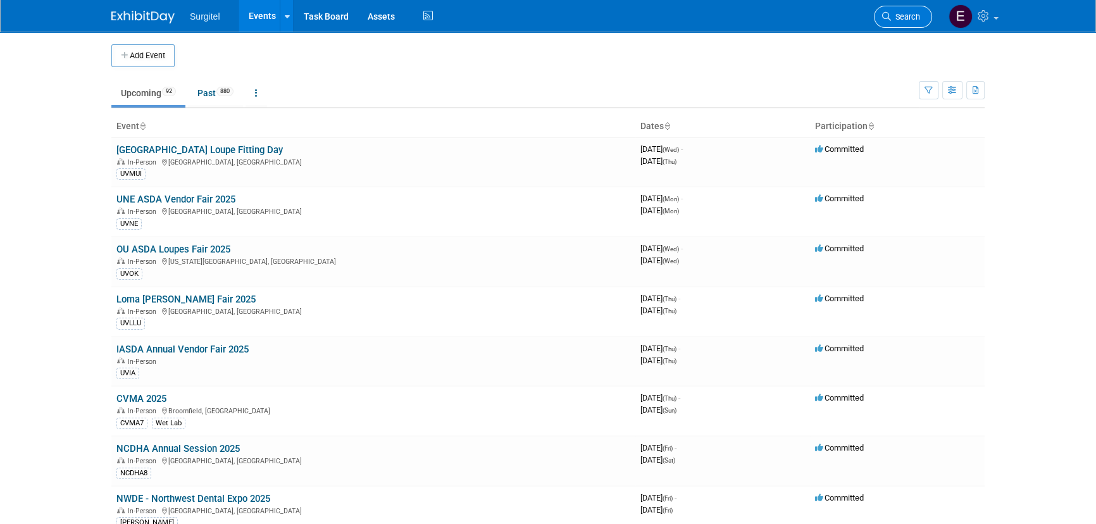
click at [886, 18] on icon at bounding box center [886, 16] width 9 height 9
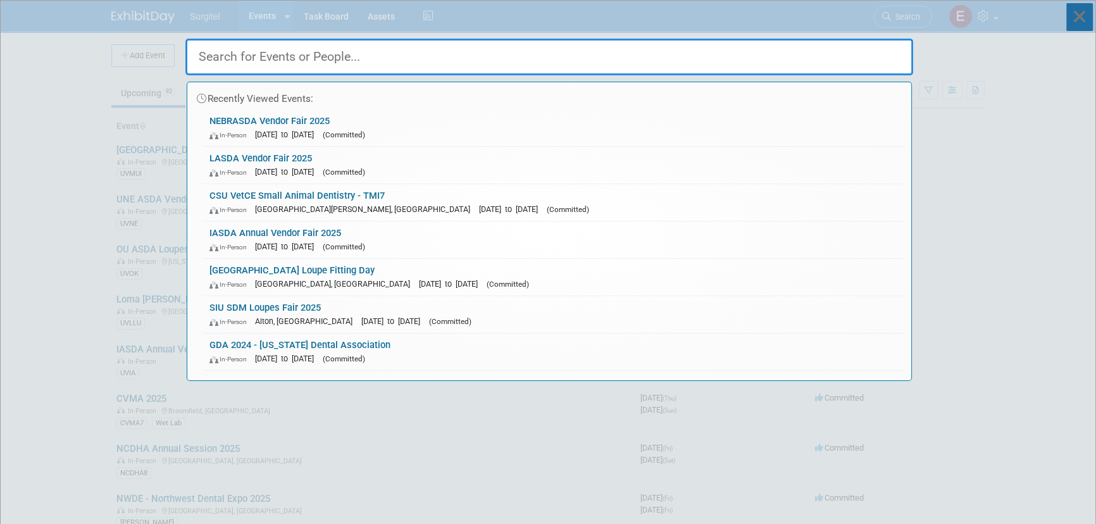
click at [1081, 18] on icon at bounding box center [1080, 17] width 27 height 28
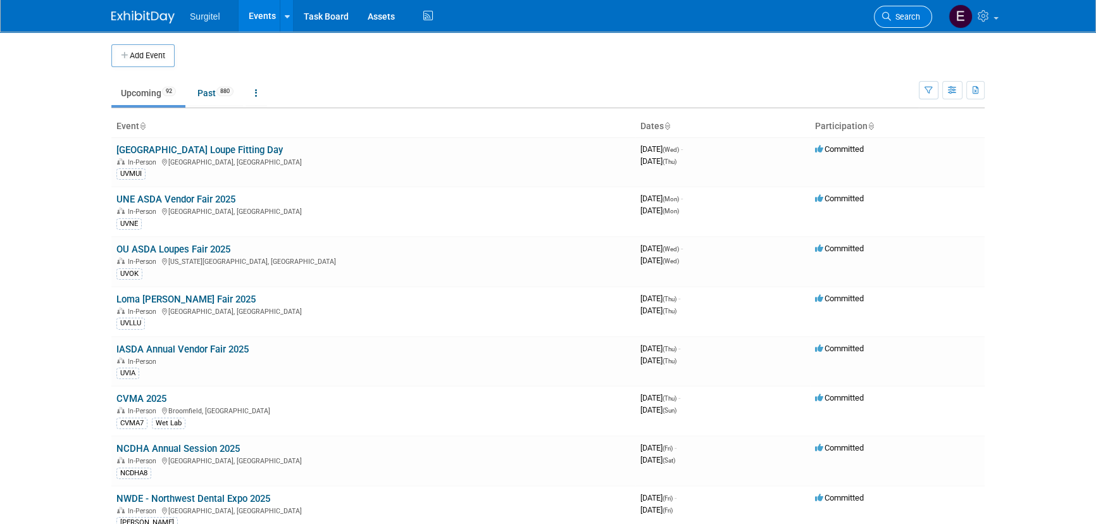
click at [901, 7] on link "Search" at bounding box center [903, 17] width 58 height 22
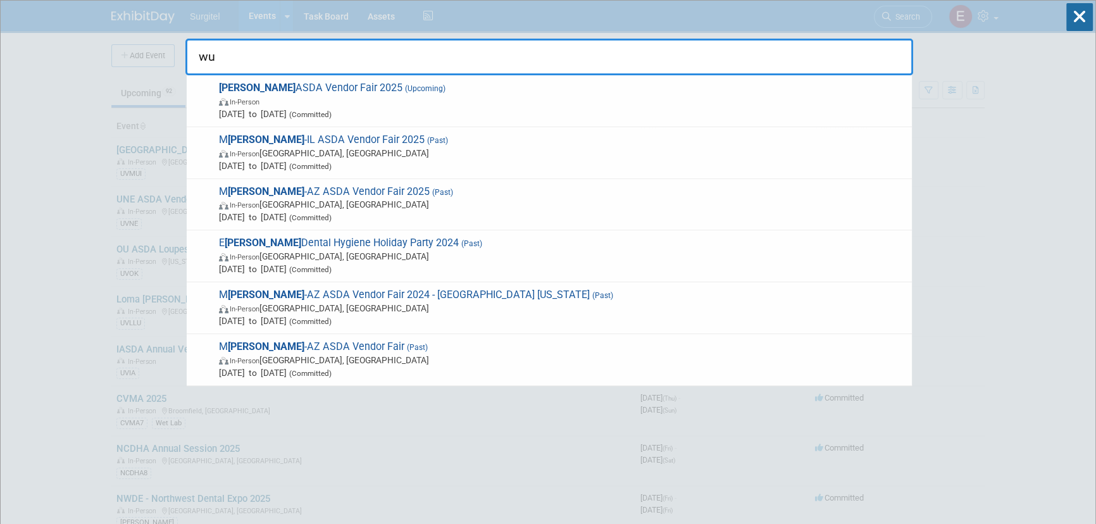
type input "w"
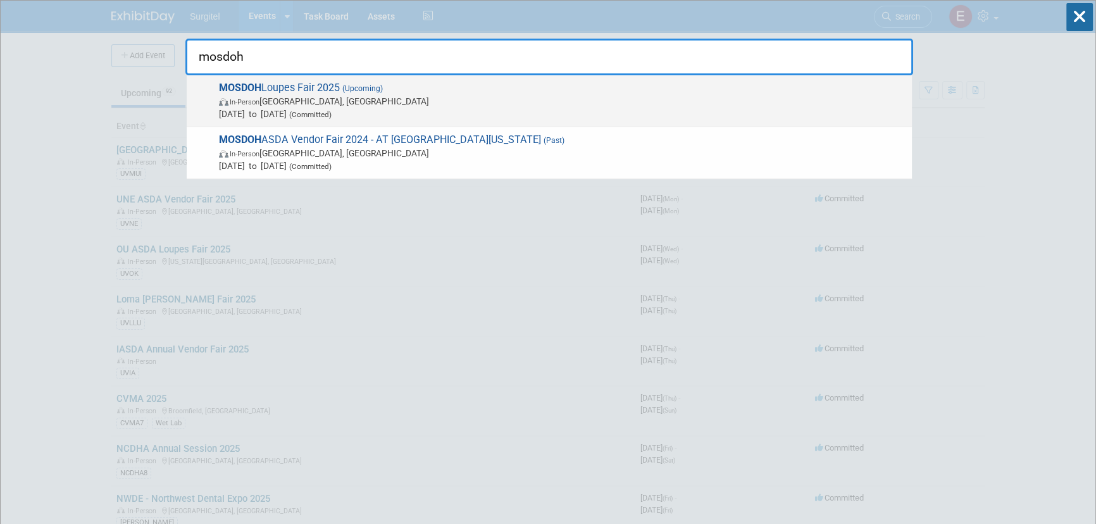
type input "mosdoh"
click at [627, 101] on span "In-Person St. Louis, MO" at bounding box center [562, 101] width 687 height 13
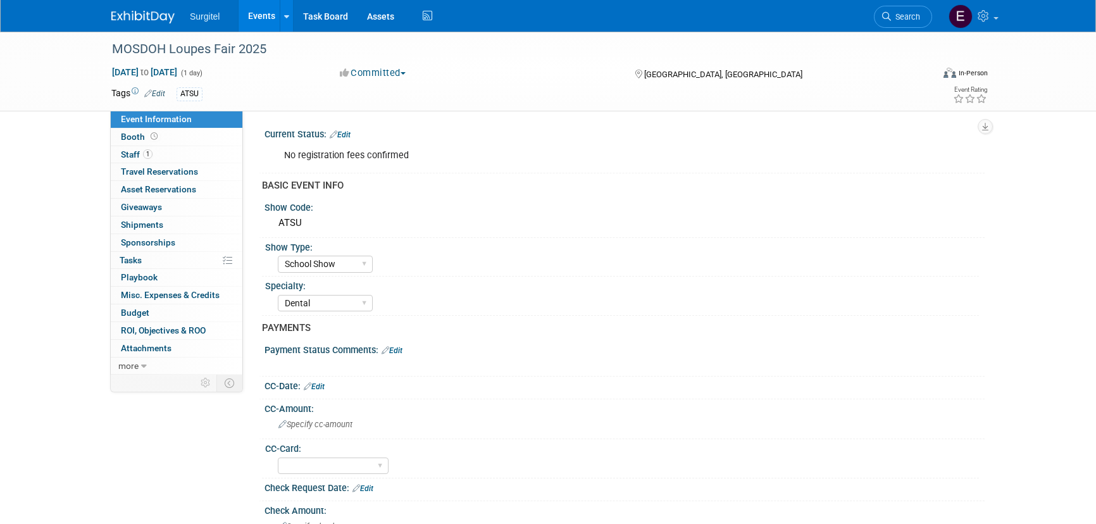
select select "School Show"
select select "Dental"
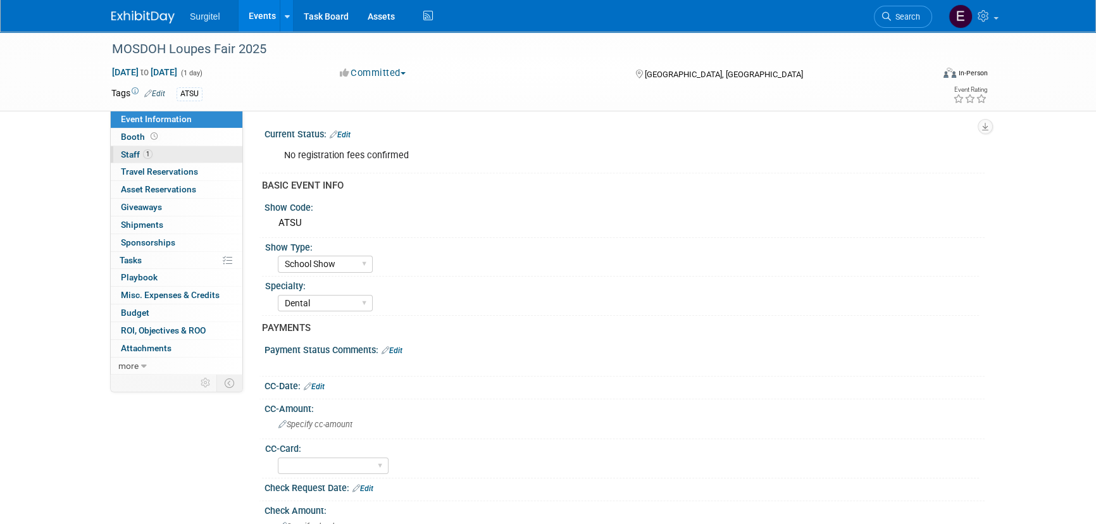
click at [196, 154] on link "1 Staff 1" at bounding box center [177, 154] width 132 height 17
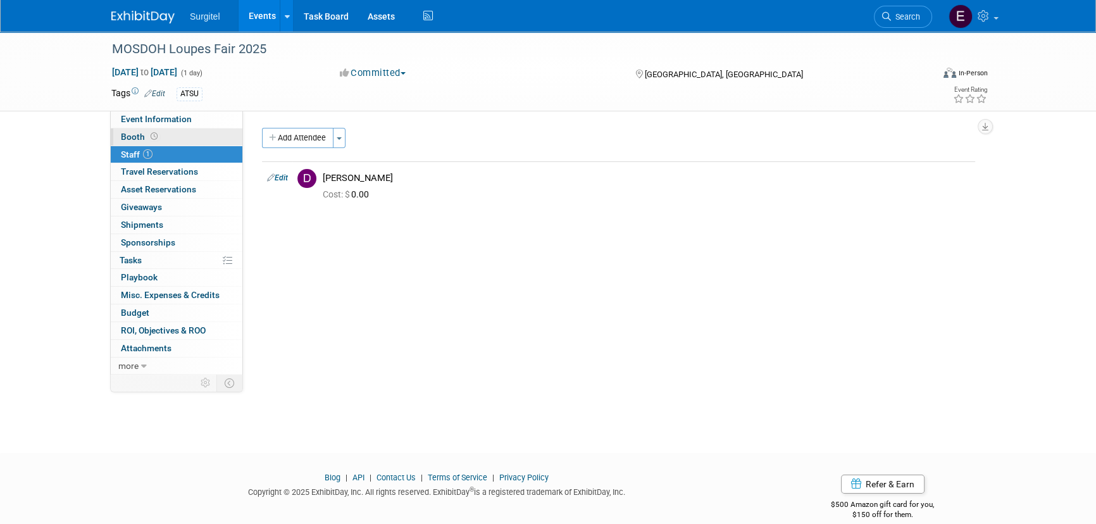
click at [192, 144] on link "Booth" at bounding box center [177, 137] width 132 height 17
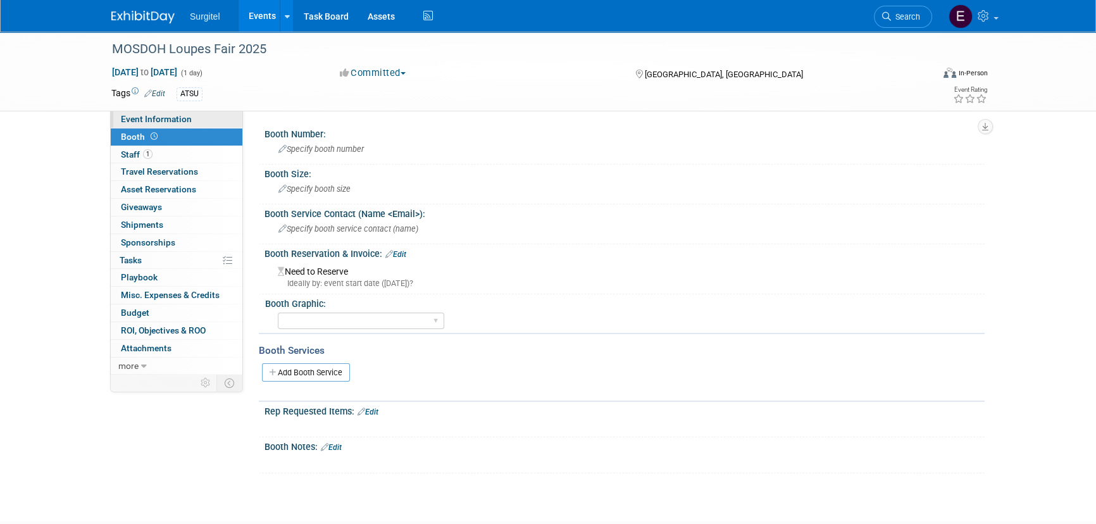
click at [176, 117] on span "Event Information" at bounding box center [156, 119] width 71 height 10
select select "School Show"
select select "Dental"
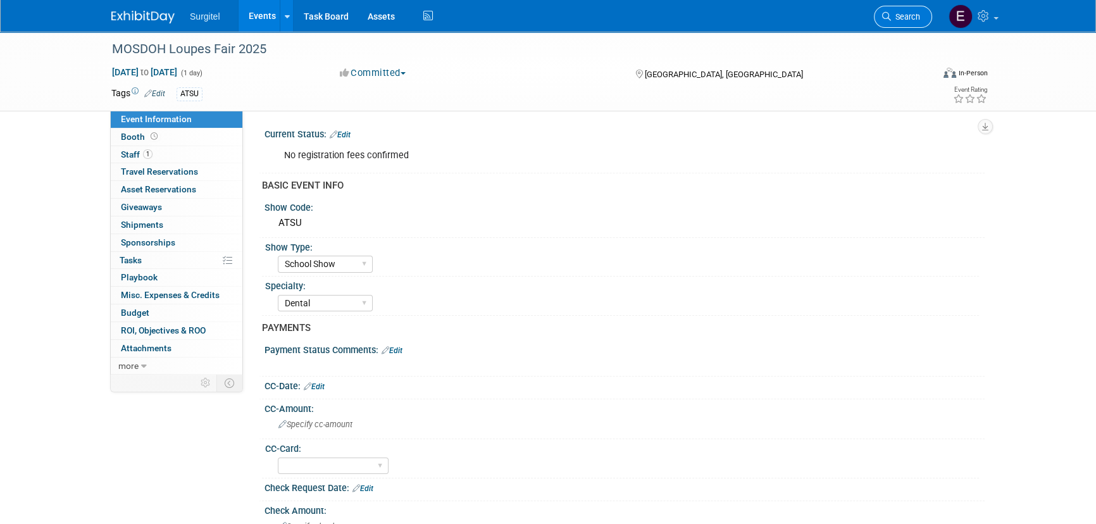
click at [906, 15] on span "Search" at bounding box center [905, 16] width 29 height 9
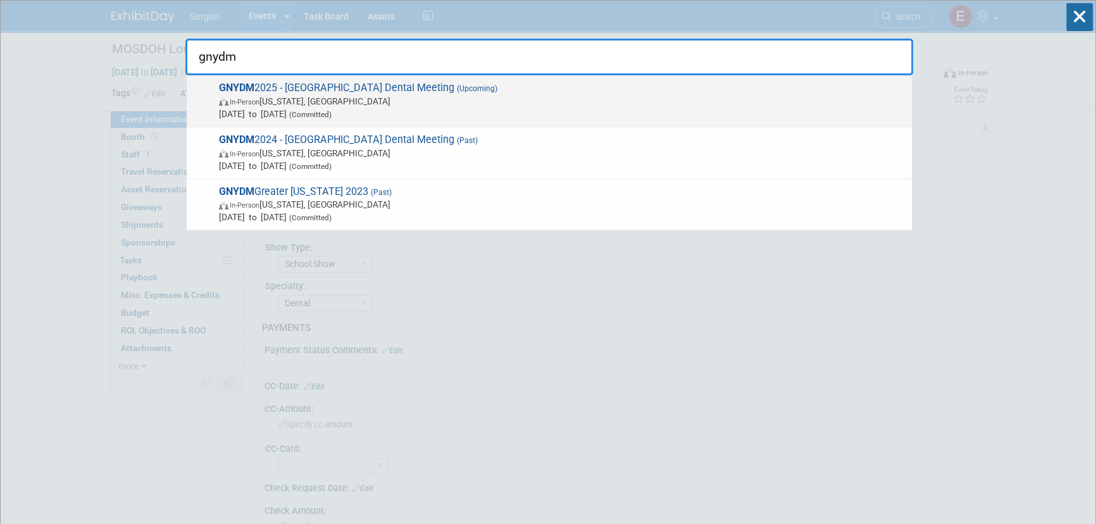
type input "gnydm"
click at [266, 94] on span "GNYDM 2025 - Greater NY Dental Meeting (Upcoming) In-Person New York, NY Nov 30…" at bounding box center [560, 101] width 691 height 39
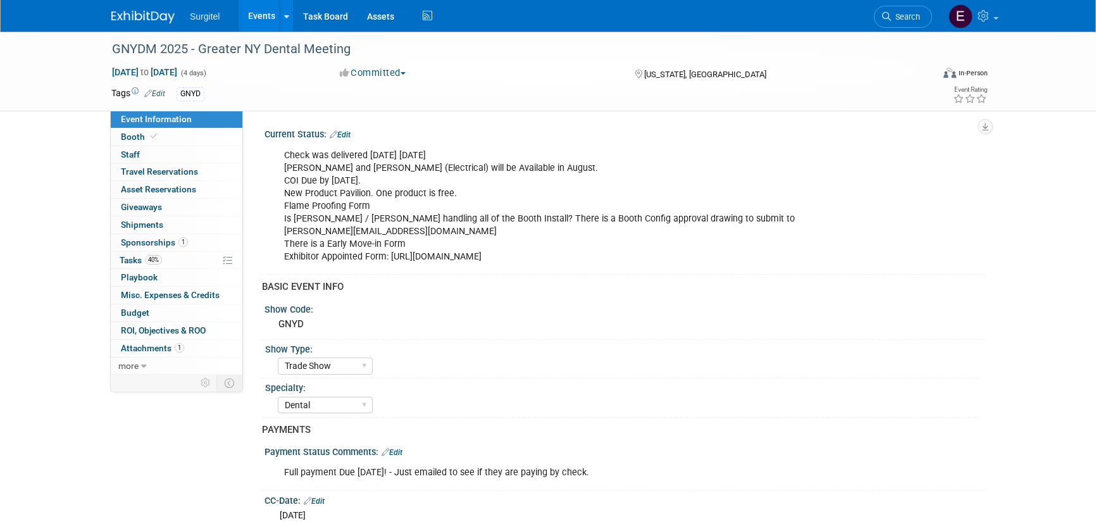
select select "Trade Show"
select select "Dental"
select select "Rewards - 12003"
select select "No"
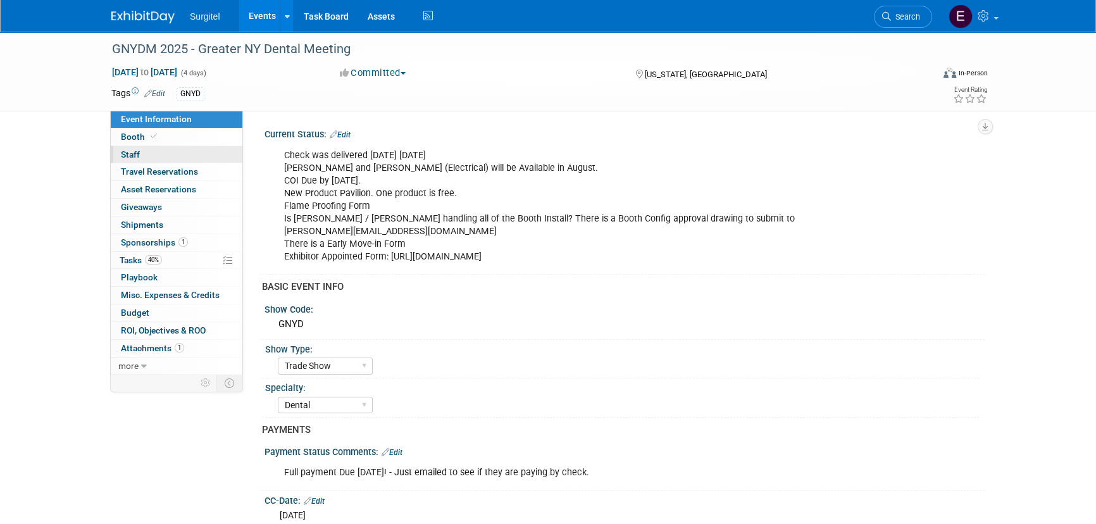
click at [191, 159] on link "0 Staff 0" at bounding box center [177, 154] width 132 height 17
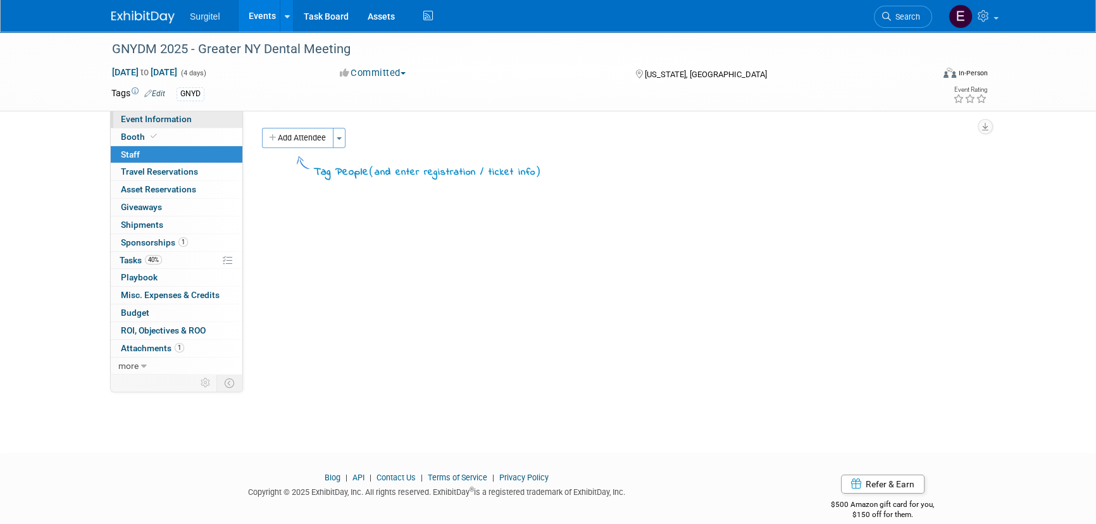
click at [183, 119] on span "Event Information" at bounding box center [156, 119] width 71 height 10
select select "Trade Show"
select select "Dental"
select select "Rewards - 12003"
select select "No"
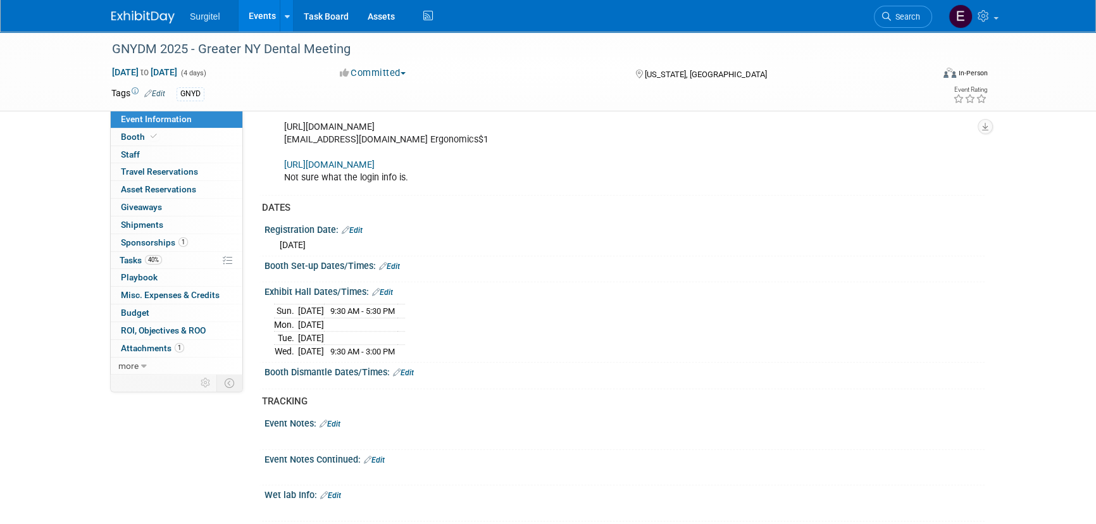
scroll to position [1095, 0]
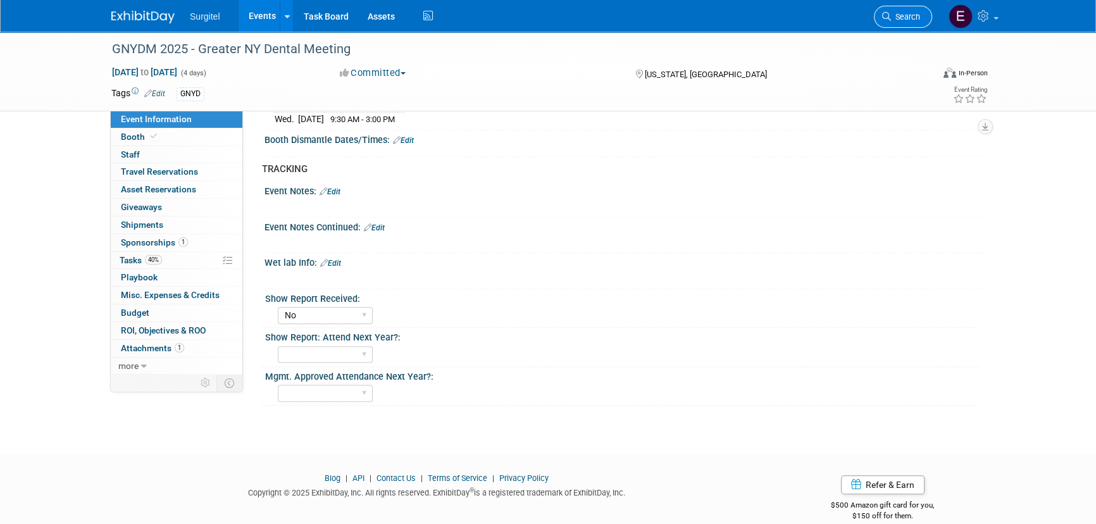
click at [925, 15] on link "Search" at bounding box center [903, 17] width 58 height 22
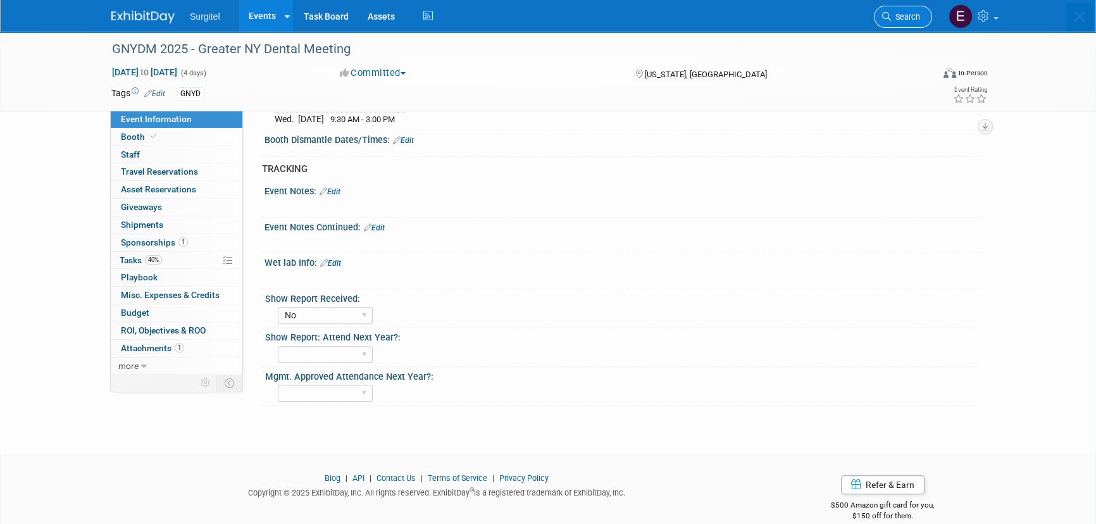
scroll to position [0, 0]
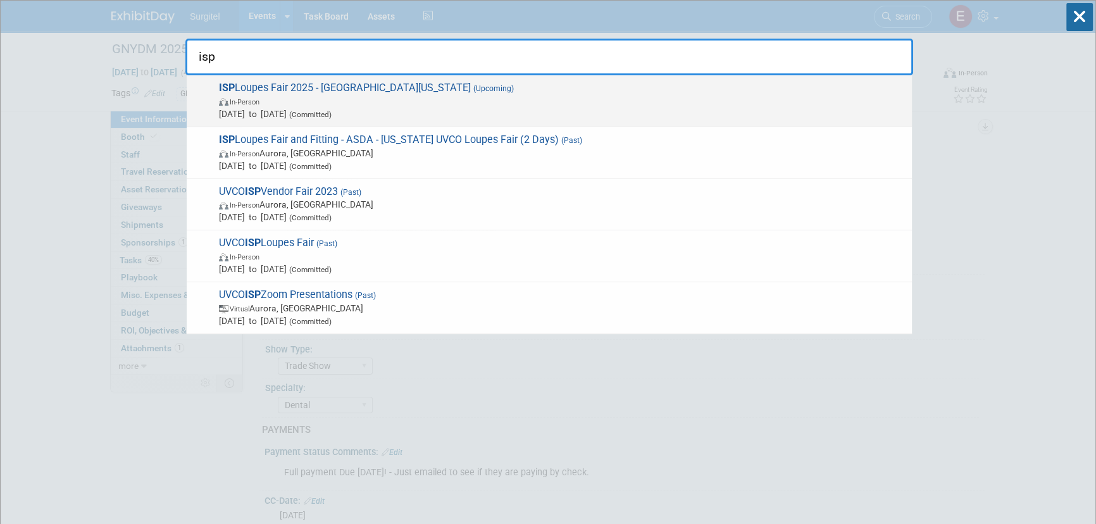
type input "isp"
click at [292, 115] on span "Dec 1, 2025 to Dec 1, 2025 (Committed)" at bounding box center [562, 114] width 687 height 13
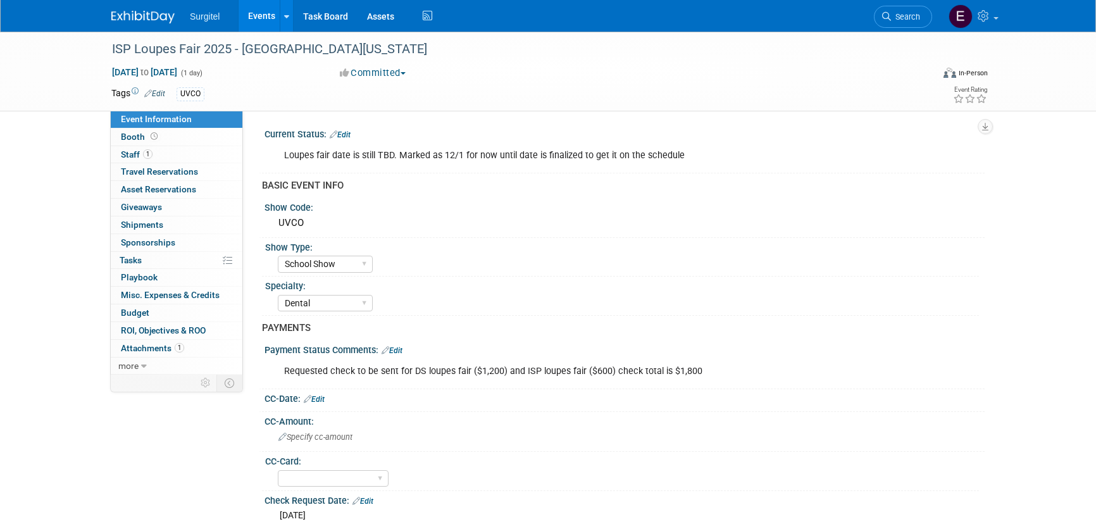
select select "School Show"
select select "Dental"
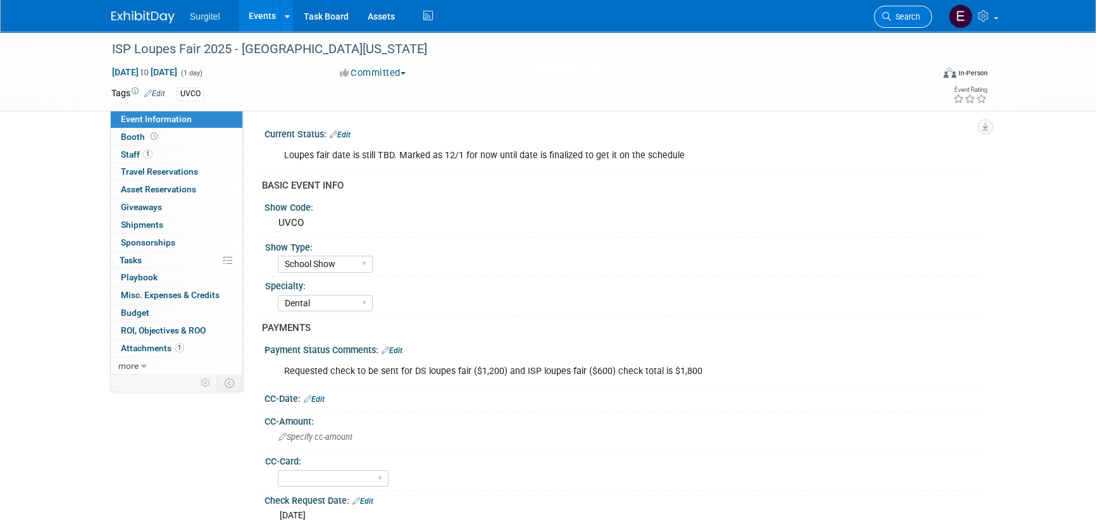
click at [915, 18] on span "Search" at bounding box center [905, 16] width 29 height 9
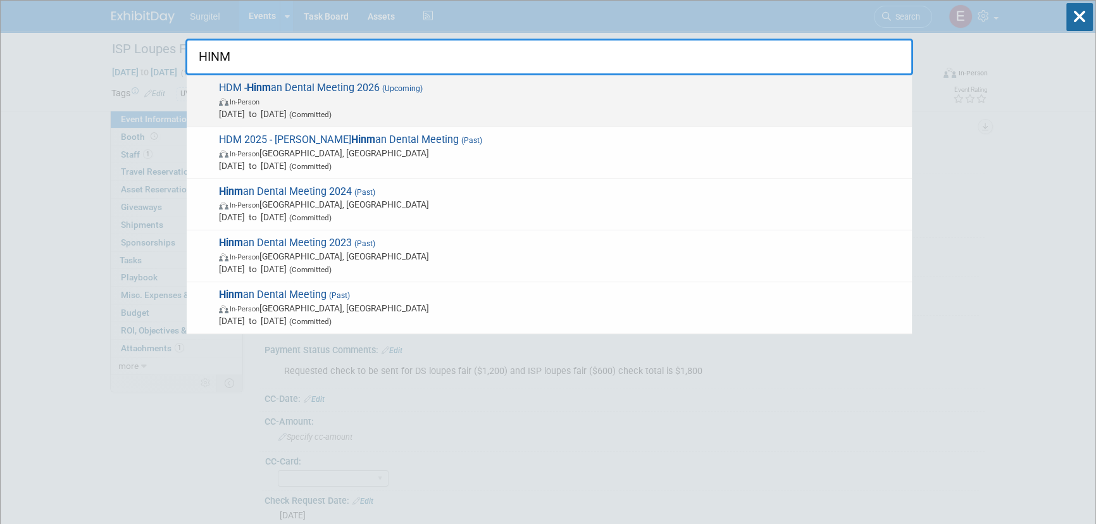
type input "HINM"
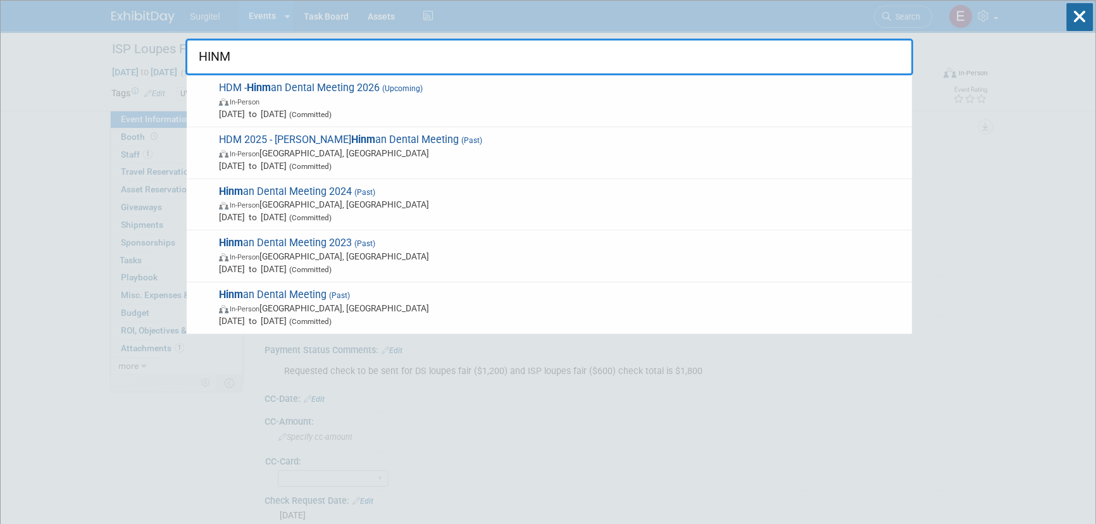
click at [315, 99] on span "In-Person" at bounding box center [562, 101] width 687 height 13
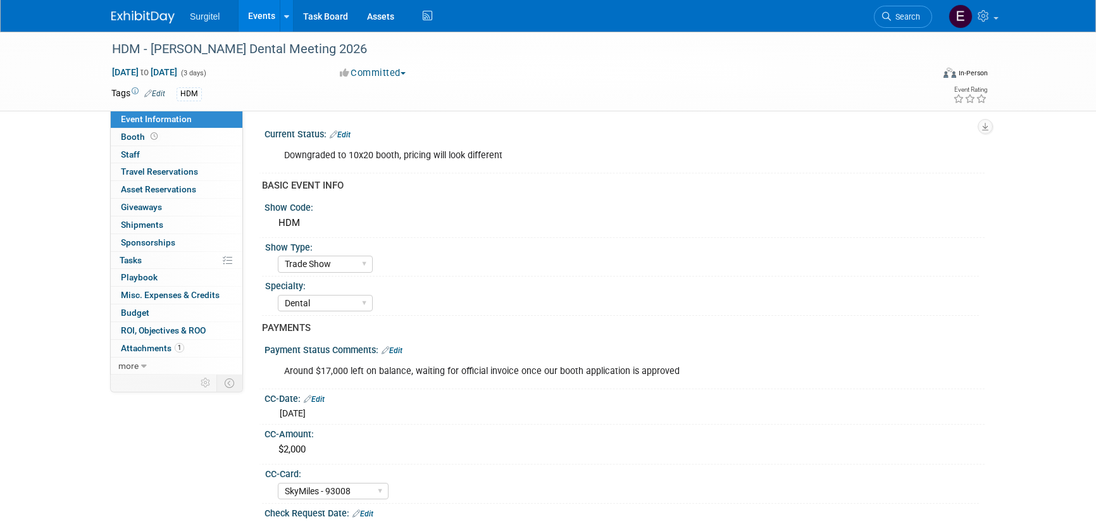
select select "Trade Show"
select select "Dental"
select select "SkyMiles - 93008"
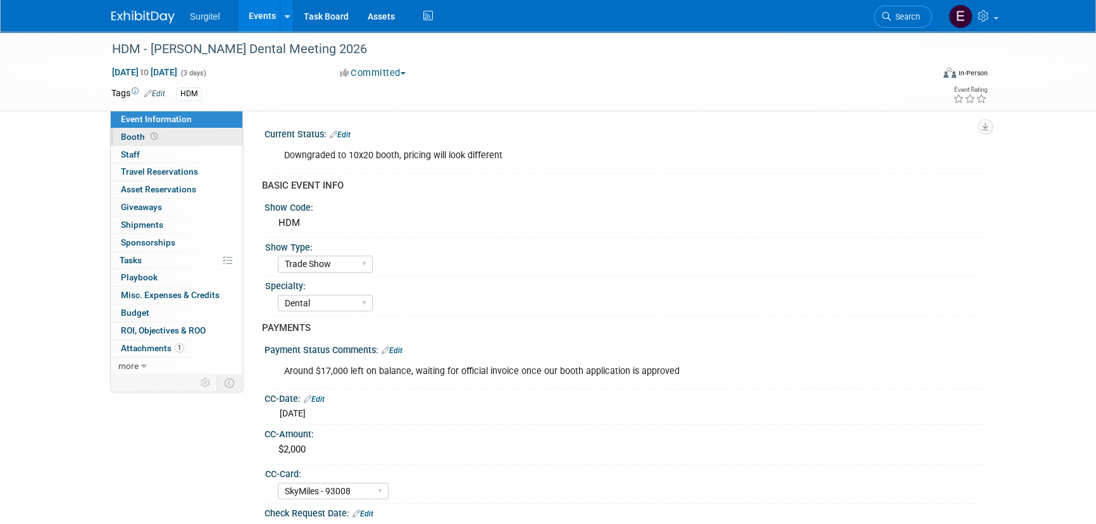
click at [187, 141] on link "Booth" at bounding box center [177, 137] width 132 height 17
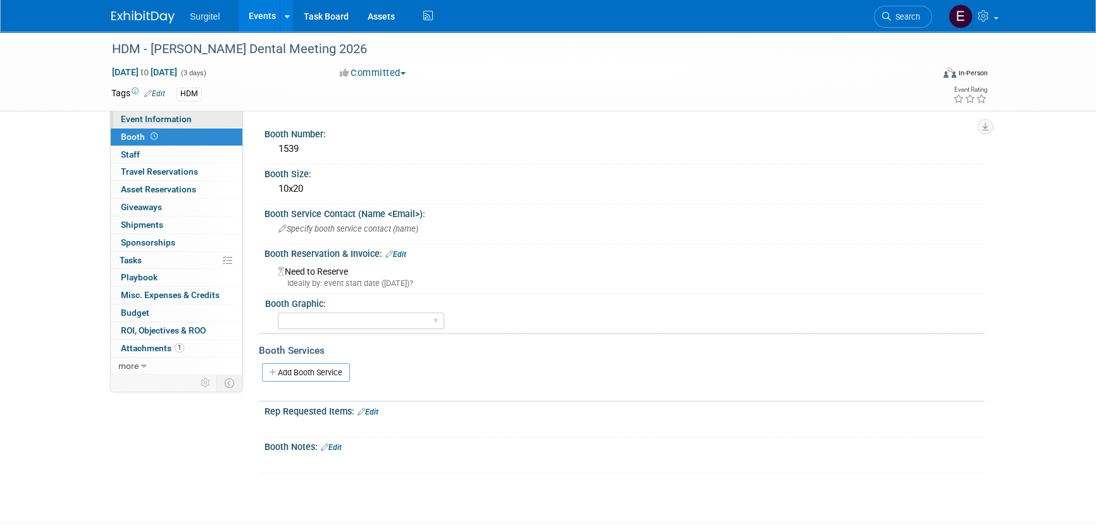
click at [157, 121] on span "Event Information" at bounding box center [156, 119] width 71 height 10
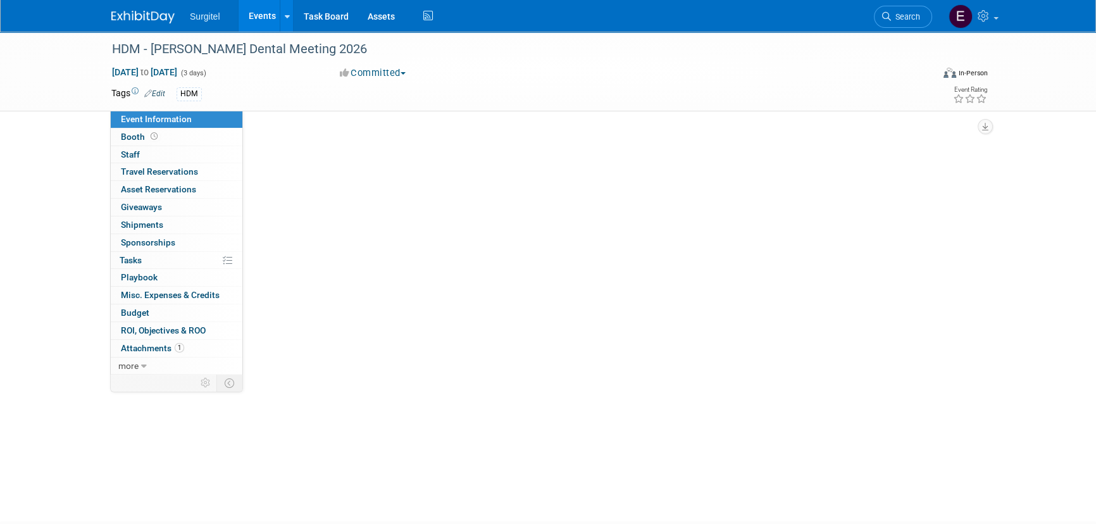
select select "Trade Show"
select select "Dental"
select select "SkyMiles - 93008"
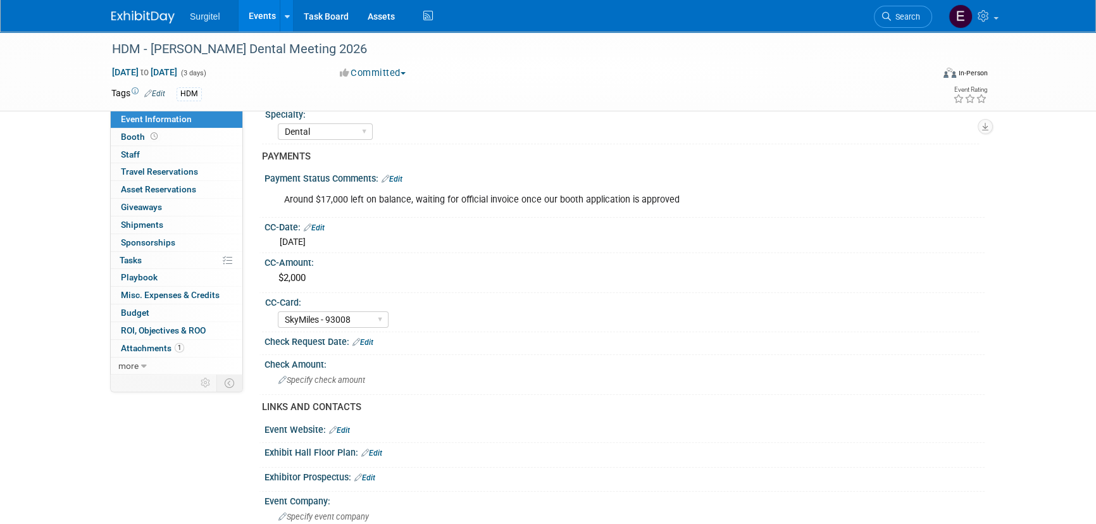
scroll to position [172, 0]
click at [134, 135] on span "Booth" at bounding box center [140, 137] width 39 height 10
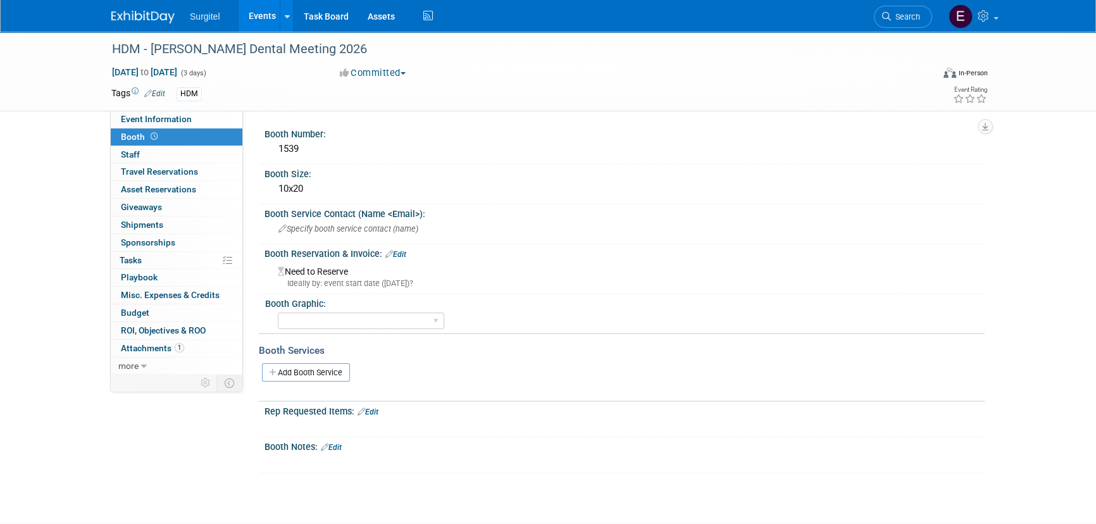
click at [406, 250] on link "Edit" at bounding box center [396, 254] width 21 height 9
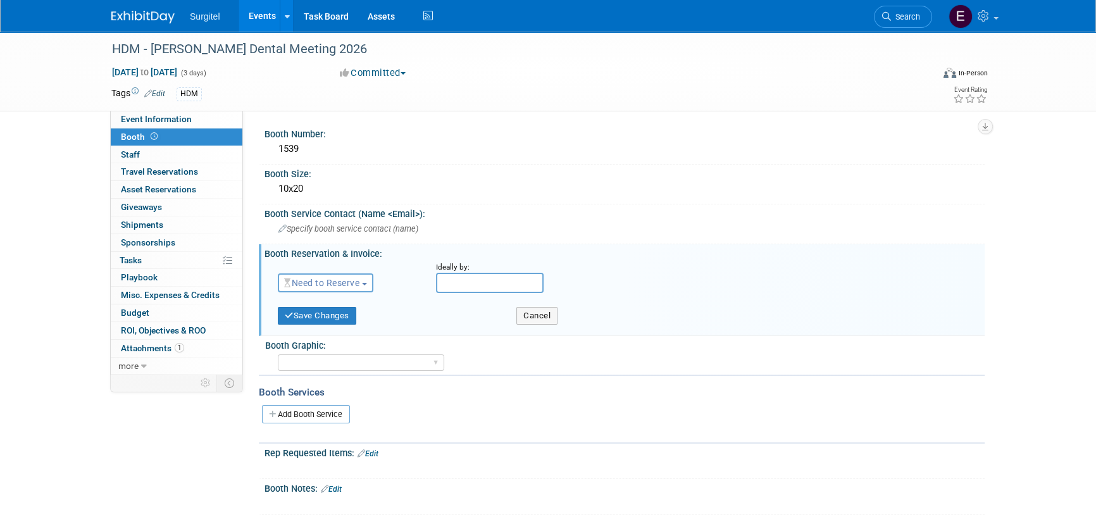
click at [312, 289] on button "Need to Reserve" at bounding box center [326, 282] width 96 height 19
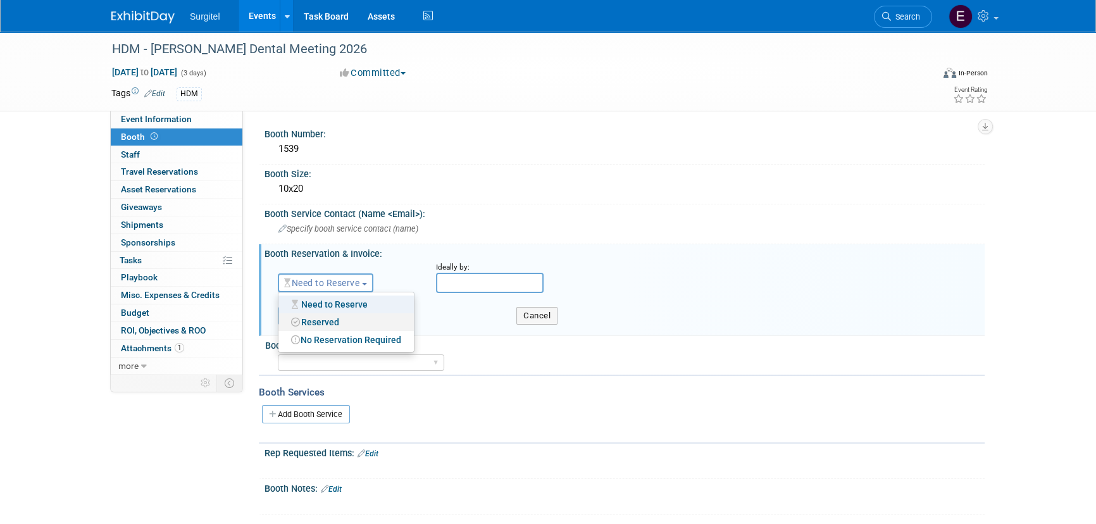
click at [341, 326] on link "Reserved" at bounding box center [346, 322] width 135 height 18
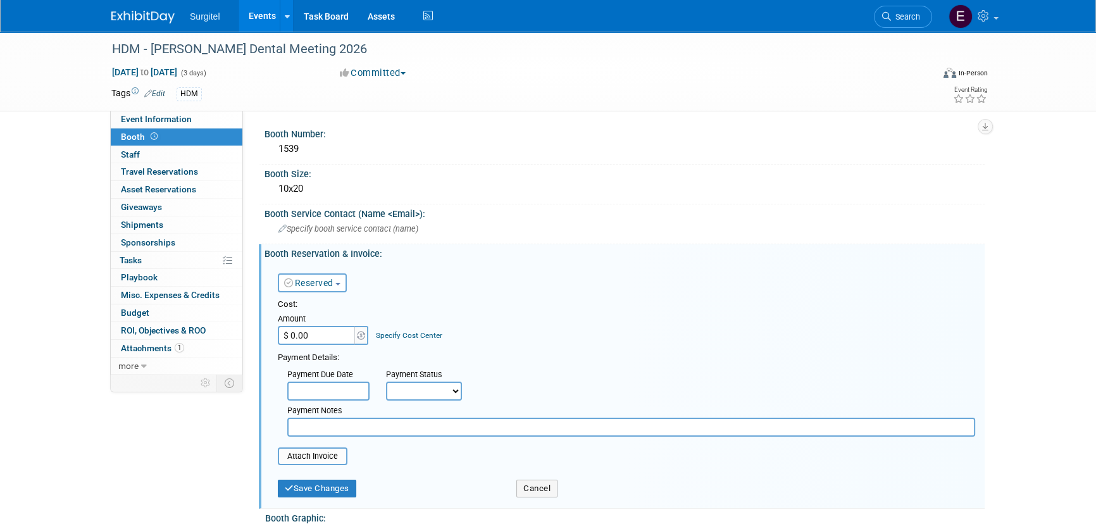
click at [332, 340] on input "$ 0.00" at bounding box center [317, 335] width 79 height 19
type input "$ 9,600.00"
click at [398, 386] on select "Not Paid Yet Partially Paid Paid in Full" at bounding box center [424, 391] width 76 height 19
select select "2"
click at [386, 382] on select "Not Paid Yet Partially Paid Paid in Full" at bounding box center [424, 391] width 76 height 19
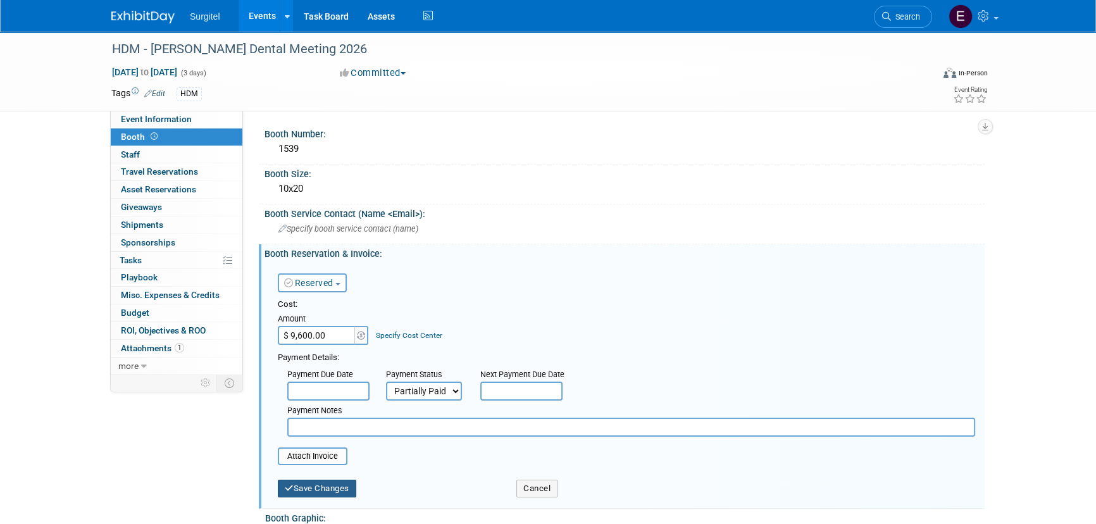
click at [312, 485] on button "Save Changes" at bounding box center [317, 489] width 78 height 18
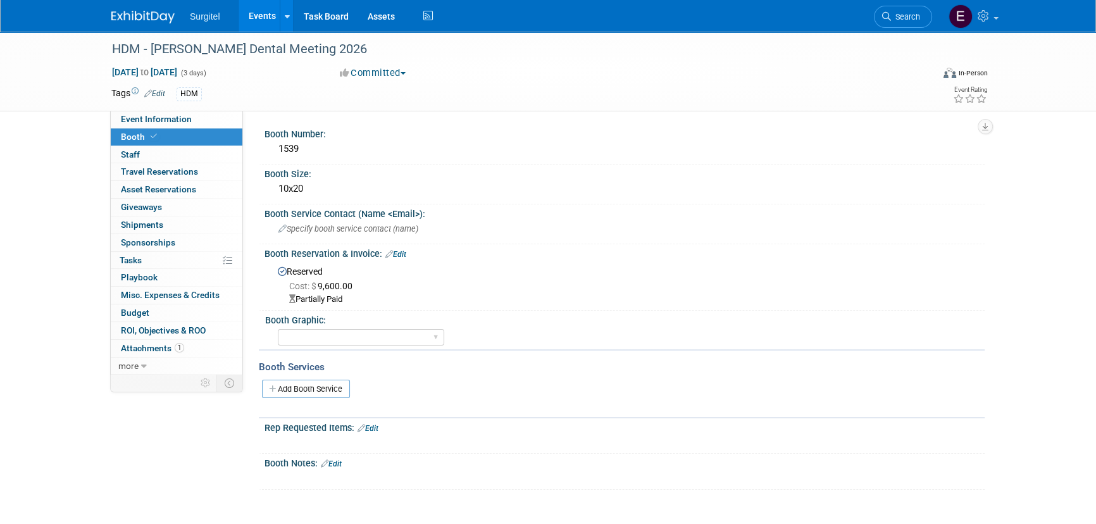
click at [406, 252] on link "Edit" at bounding box center [396, 254] width 21 height 9
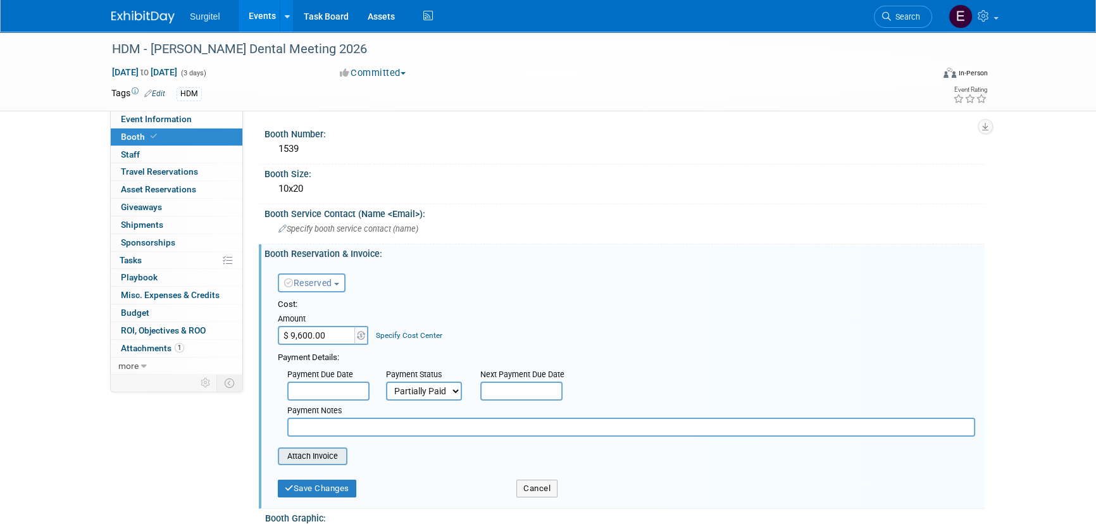
click at [315, 461] on input "file" at bounding box center [271, 456] width 151 height 15
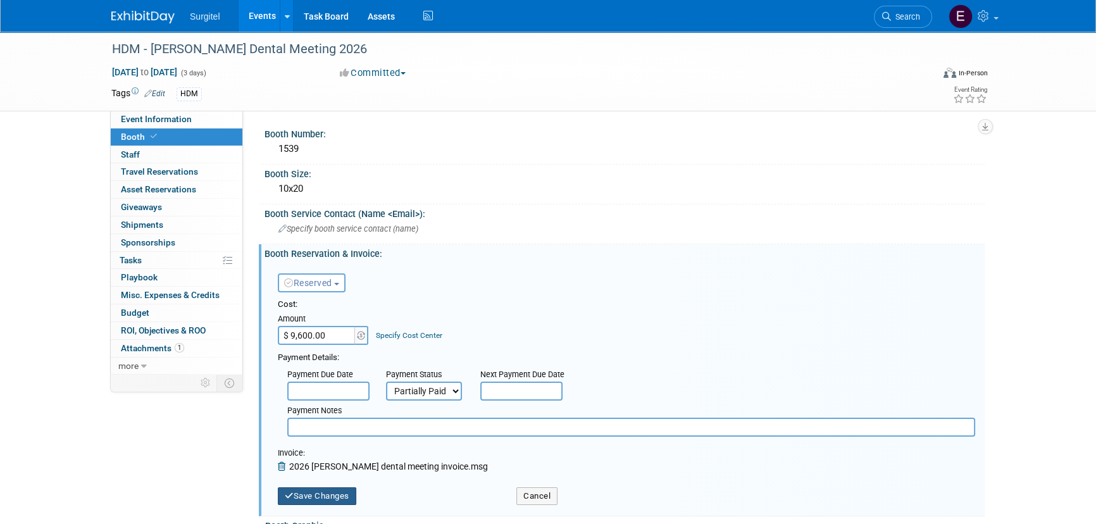
click at [325, 500] on button "Save Changes" at bounding box center [317, 496] width 78 height 18
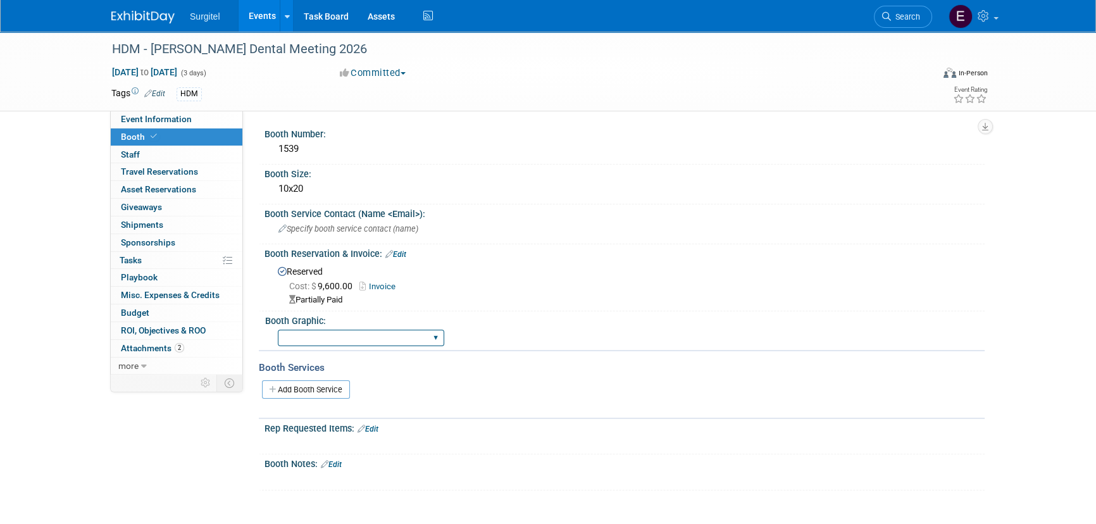
click at [320, 337] on select "Big Island Booth 10x20 Backlit 8' Fabric Popup 10' Light Box 2' Fabric Banner N…" at bounding box center [361, 338] width 166 height 17
select select "10x20 Backlit"
click at [278, 330] on select "Big Island Booth 10x20 Backlit 8' Fabric Popup 10' Light Box 2' Fabric Banner N…" at bounding box center [361, 338] width 166 height 17
click at [253, 5] on link "Events" at bounding box center [262, 16] width 46 height 32
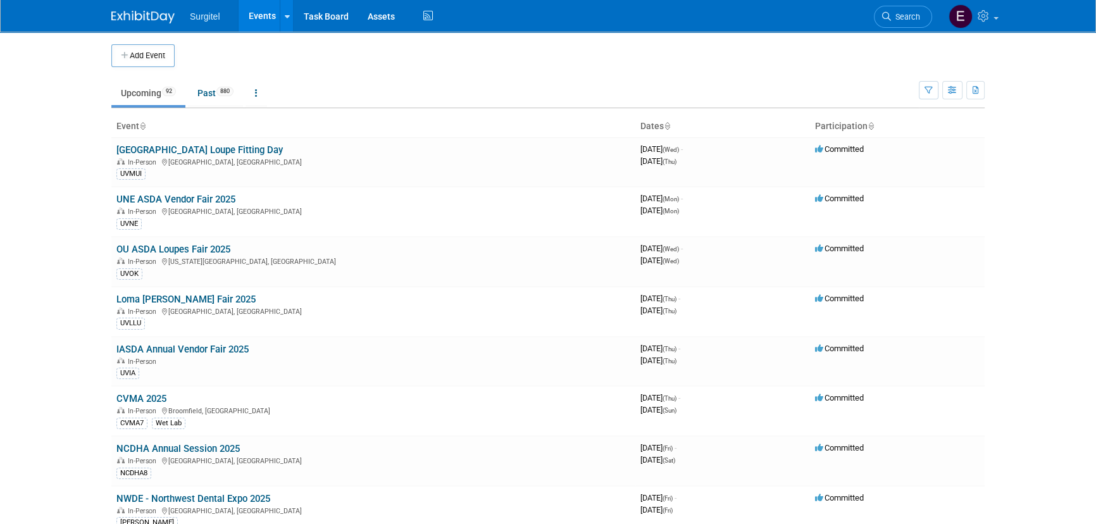
click at [899, 6] on link "Search" at bounding box center [903, 17] width 58 height 22
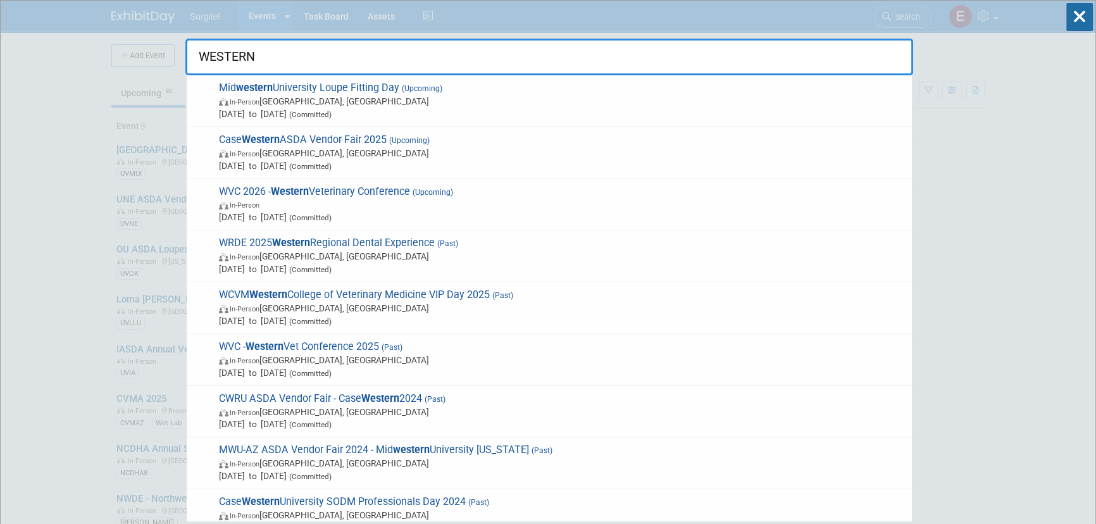
type input "WESTERN"
